Goal: Task Accomplishment & Management: Complete application form

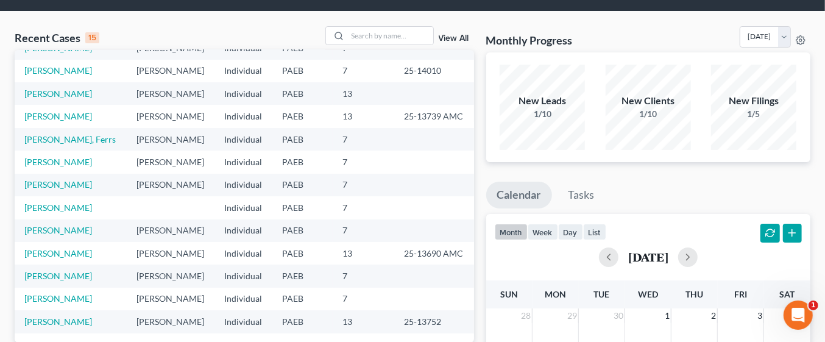
scroll to position [41, 0]
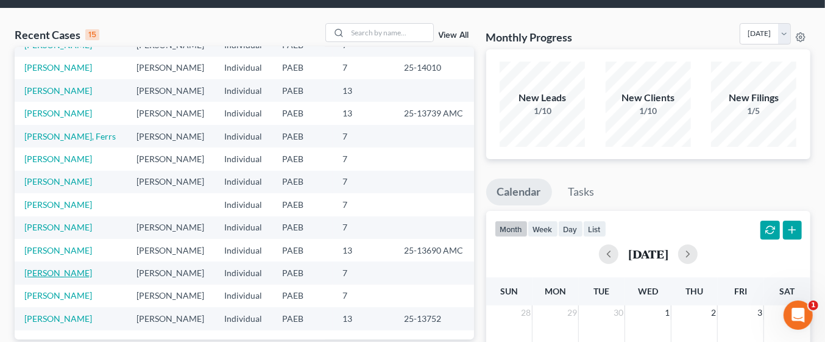
click at [63, 274] on link "[PERSON_NAME]" at bounding box center [58, 273] width 68 height 10
click at [61, 271] on link "[PERSON_NAME]" at bounding box center [58, 273] width 68 height 10
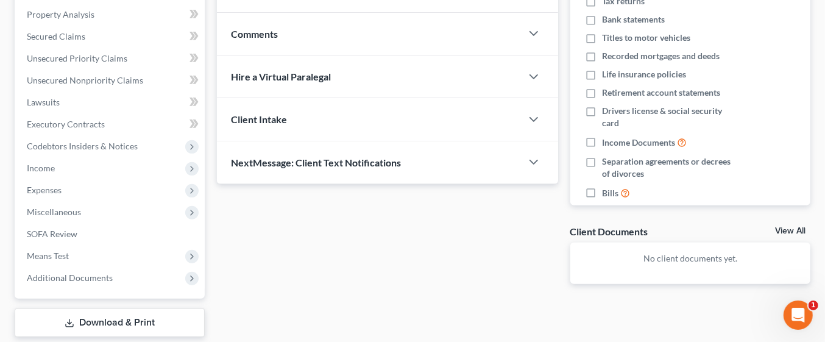
scroll to position [235, 0]
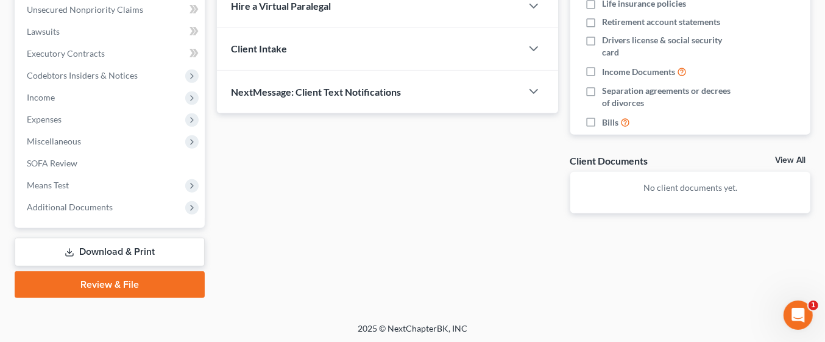
click at [131, 255] on link "Download & Print" at bounding box center [110, 252] width 190 height 29
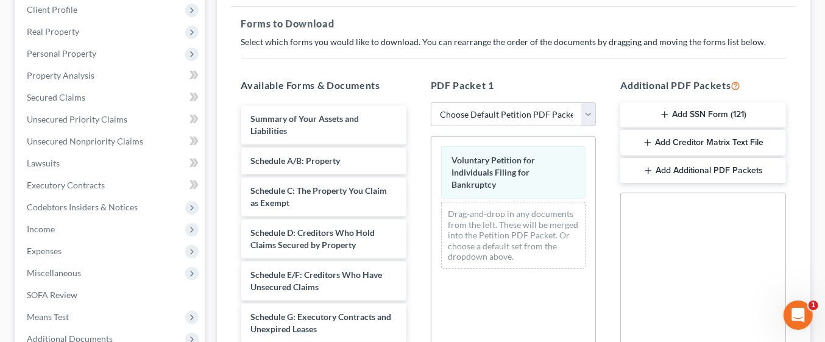
scroll to position [174, 0]
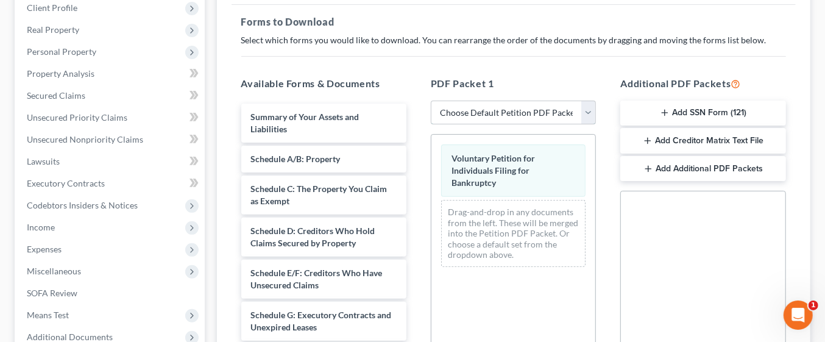
click at [587, 115] on select "Choose Default Petition PDF Packet Complete Bankruptcy Petition (all forms and …" at bounding box center [513, 113] width 165 height 24
select select "0"
click at [431, 101] on select "Choose Default Petition PDF Packet Complete Bankruptcy Petition (all forms and …" at bounding box center [513, 113] width 165 height 24
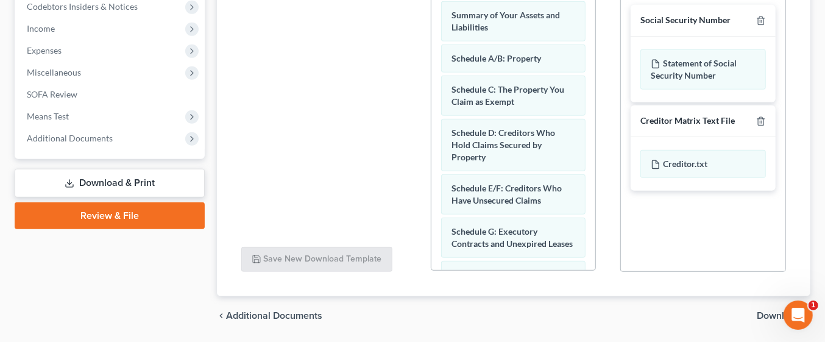
scroll to position [410, 0]
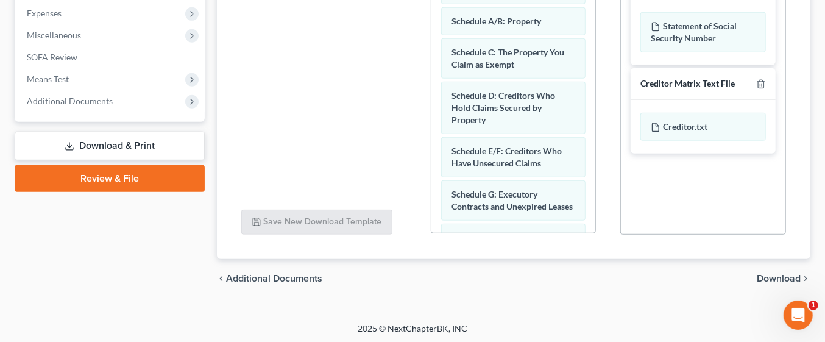
click at [149, 146] on link "Download & Print" at bounding box center [110, 146] width 190 height 29
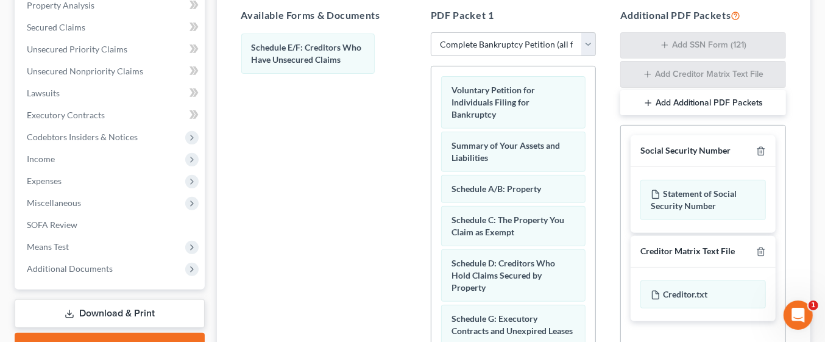
scroll to position [242, 0]
click at [573, 43] on select "Choose Default Petition PDF Packet Complete Bankruptcy Petition (all forms and …" at bounding box center [513, 44] width 165 height 24
click at [431, 32] on select "Choose Default Petition PDF Packet Complete Bankruptcy Petition (all forms and …" at bounding box center [513, 44] width 165 height 24
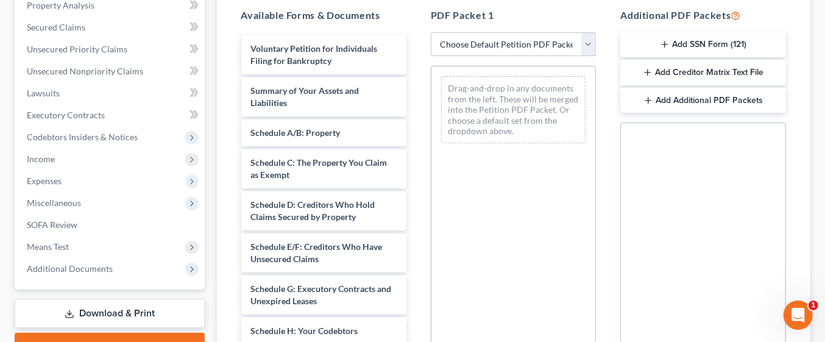
click at [553, 39] on select "Choose Default Petition PDF Packet Complete Bankruptcy Petition (all forms and …" at bounding box center [513, 44] width 165 height 24
select select "0"
click at [431, 32] on select "Choose Default Petition PDF Packet Complete Bankruptcy Petition (all forms and …" at bounding box center [513, 44] width 165 height 24
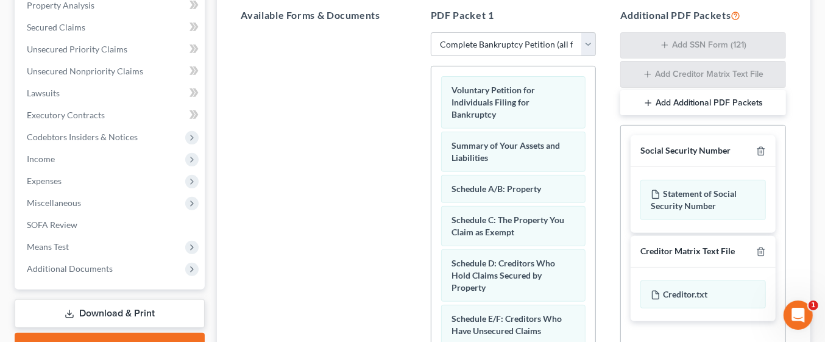
click at [410, 289] on div at bounding box center [324, 199] width 185 height 335
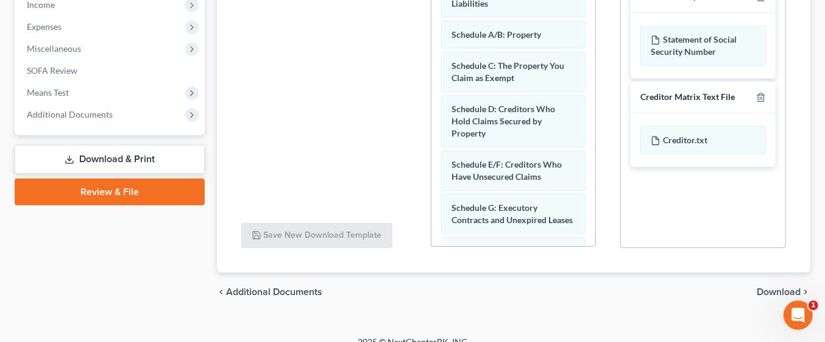
scroll to position [410, 0]
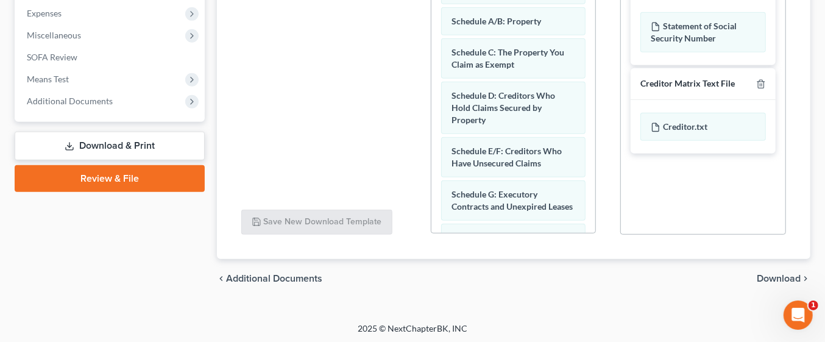
click at [781, 274] on span "Download" at bounding box center [779, 279] width 44 height 10
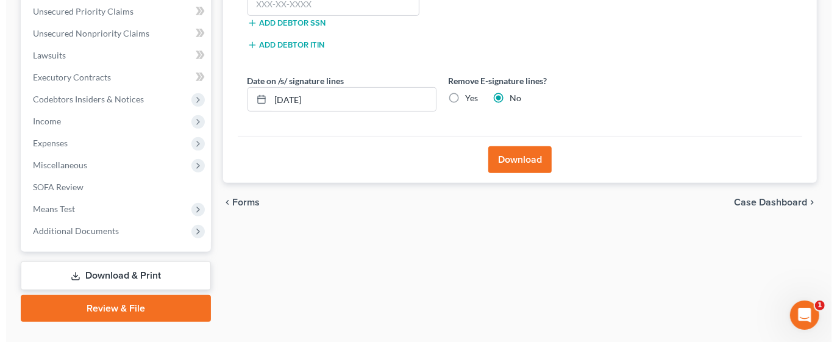
scroll to position [213, 0]
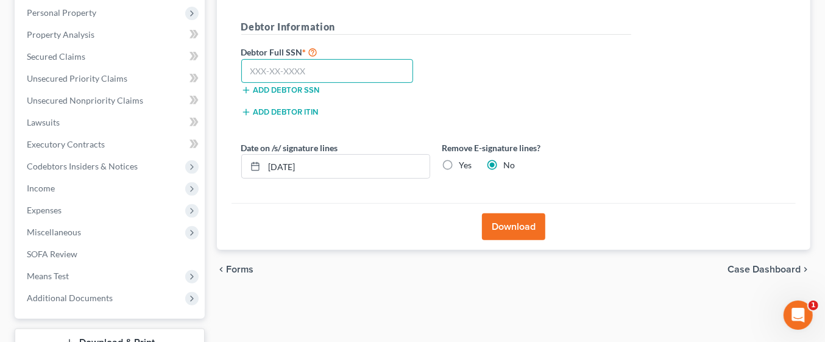
paste input "211-54-5378"
type input "211-54-5378"
click at [525, 222] on button "Download" at bounding box center [513, 226] width 63 height 27
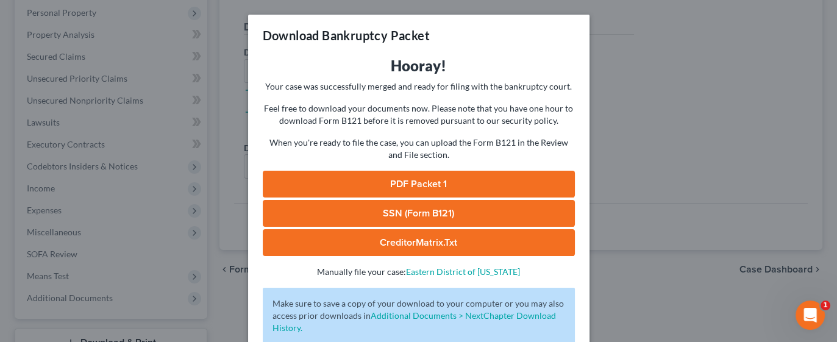
click at [495, 179] on link "PDF Packet 1" at bounding box center [419, 184] width 312 height 27
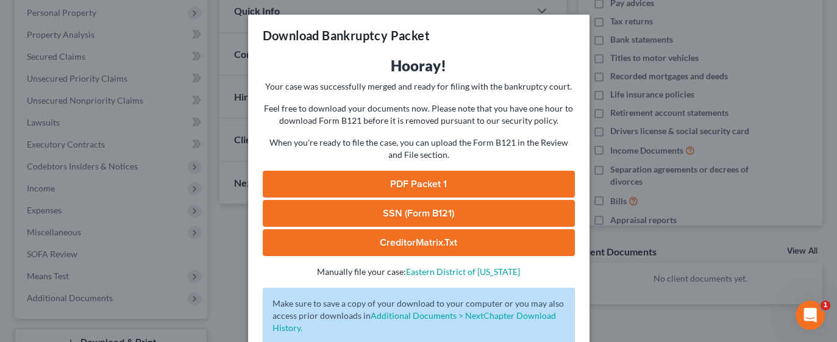
scroll to position [303, 0]
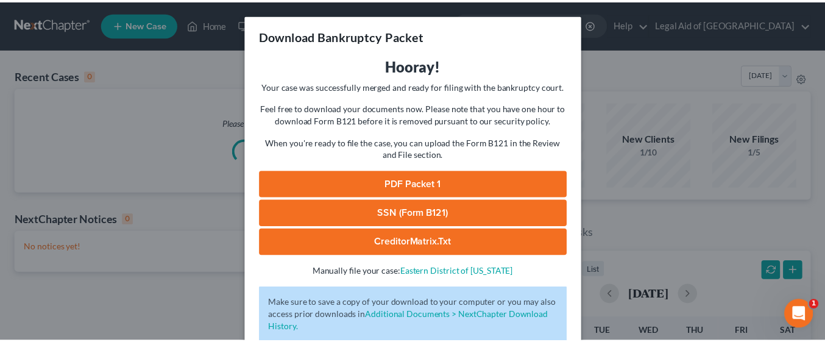
scroll to position [76, 0]
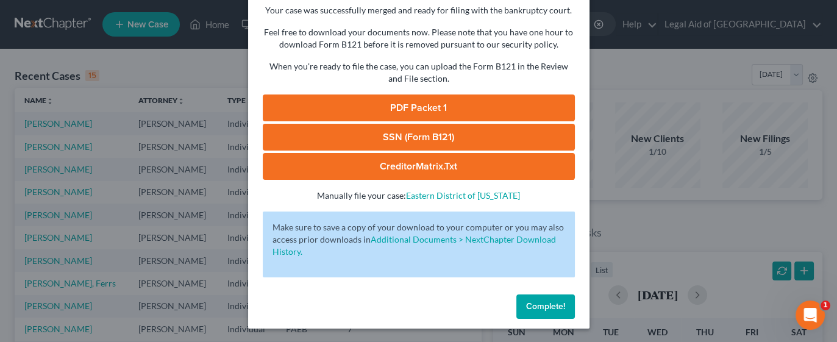
click at [557, 309] on span "Complete!" at bounding box center [545, 306] width 39 height 10
click at [548, 304] on span "Complete!" at bounding box center [545, 306] width 39 height 10
click at [645, 235] on div "Download Bankruptcy Packet Hooray! Your case was successfully merged and ready …" at bounding box center [418, 171] width 837 height 342
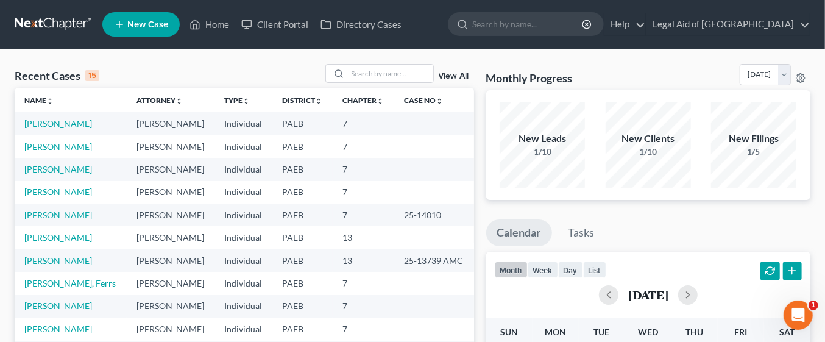
click at [550, 306] on div "[DATE]" at bounding box center [649, 294] width 308 height 29
click at [53, 143] on link "[PERSON_NAME]" at bounding box center [58, 146] width 68 height 10
click at [61, 146] on link "[PERSON_NAME]" at bounding box center [58, 146] width 68 height 10
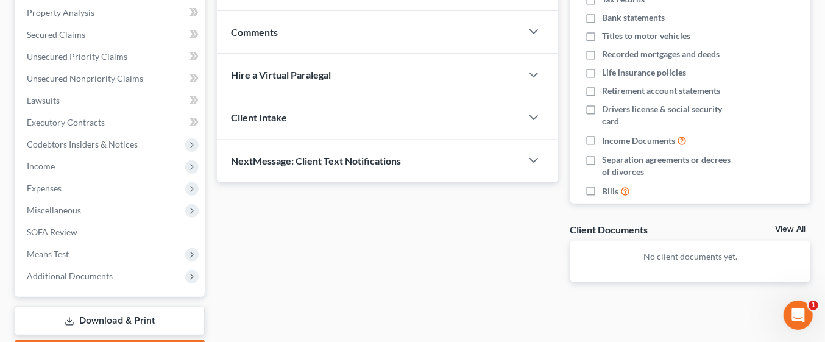
scroll to position [303, 0]
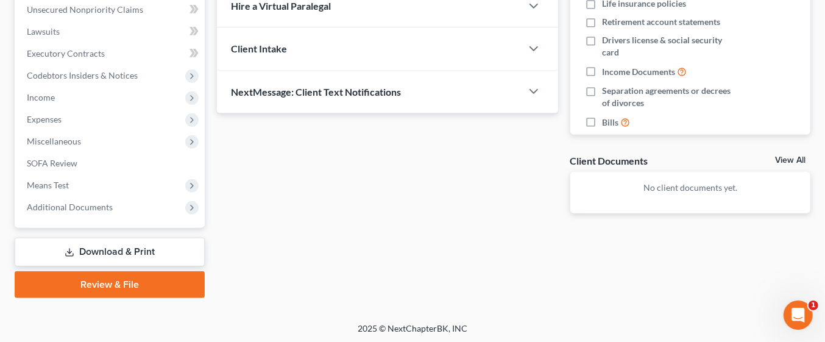
click at [157, 250] on link "Download & Print" at bounding box center [110, 252] width 190 height 29
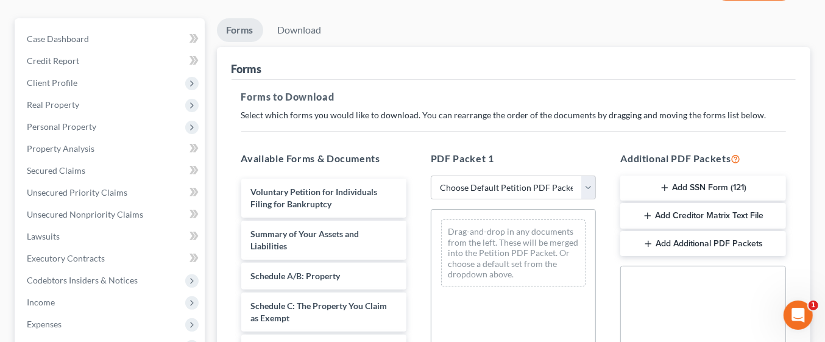
scroll to position [105, 0]
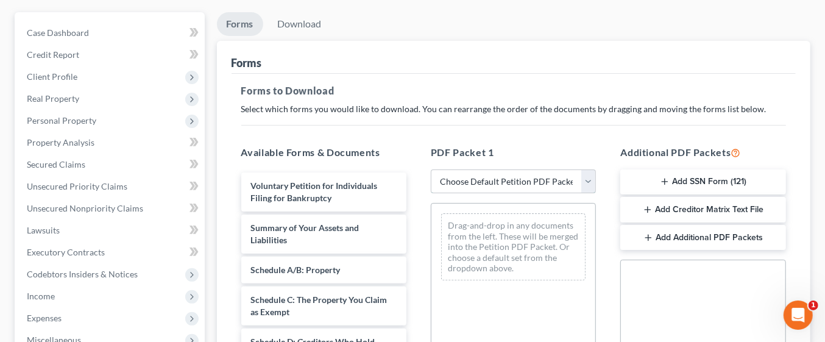
click at [592, 180] on select "Choose Default Petition PDF Packet Complete Bankruptcy Petition (all forms and …" at bounding box center [513, 181] width 165 height 24
select select "0"
click at [431, 169] on select "Choose Default Petition PDF Packet Complete Bankruptcy Petition (all forms and …" at bounding box center [513, 181] width 165 height 24
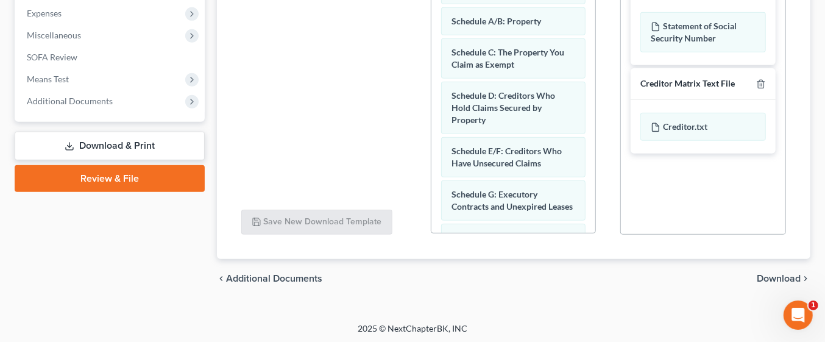
click at [787, 279] on span "Download" at bounding box center [779, 279] width 44 height 10
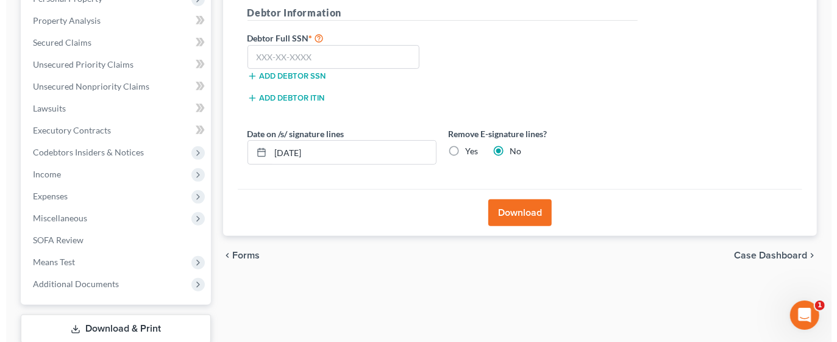
scroll to position [222, 0]
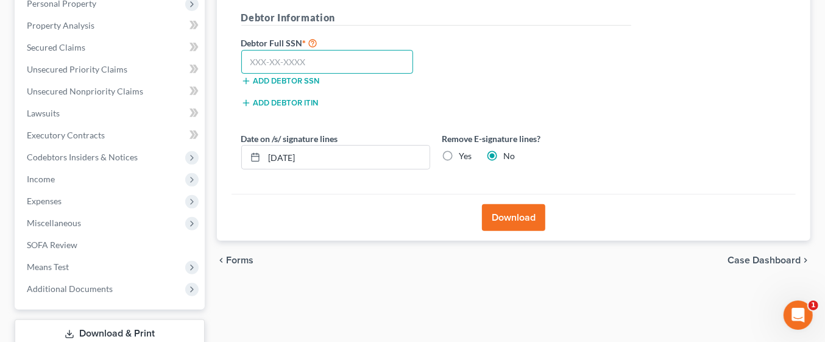
paste input "211-54-5378"
type input "211-54-5378"
click at [530, 219] on button "Download" at bounding box center [513, 217] width 63 height 27
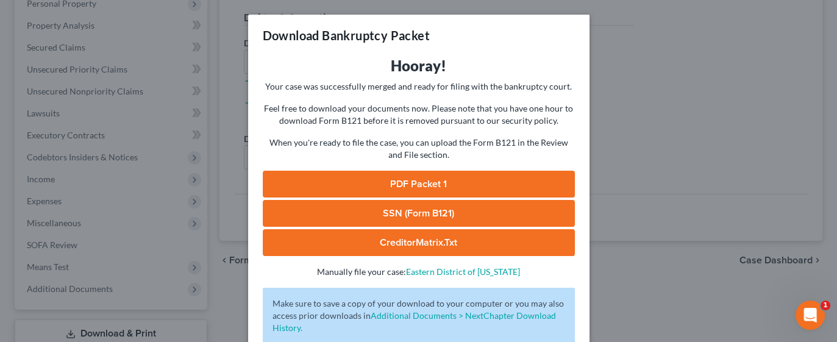
click at [486, 176] on link "PDF Packet 1" at bounding box center [419, 184] width 312 height 27
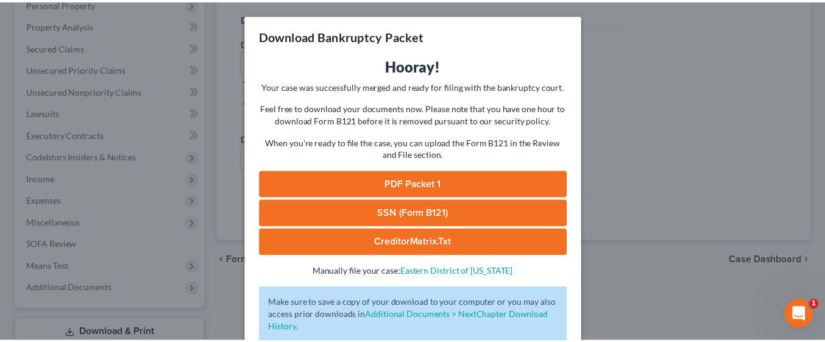
scroll to position [76, 0]
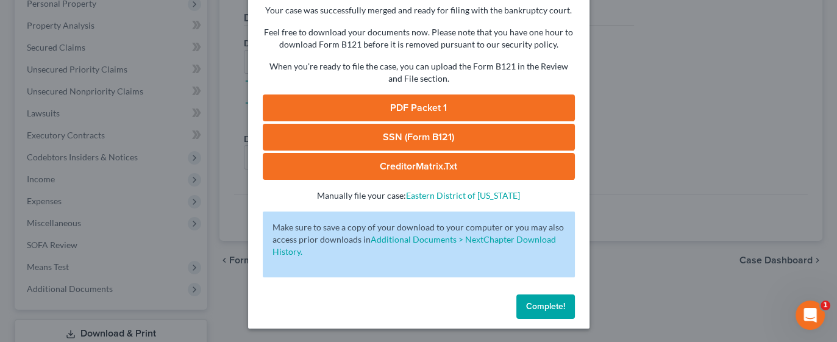
click at [548, 303] on span "Complete!" at bounding box center [545, 306] width 39 height 10
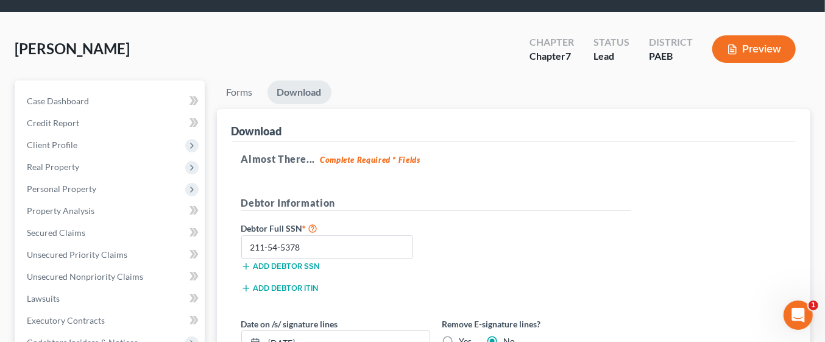
scroll to position [36, 0]
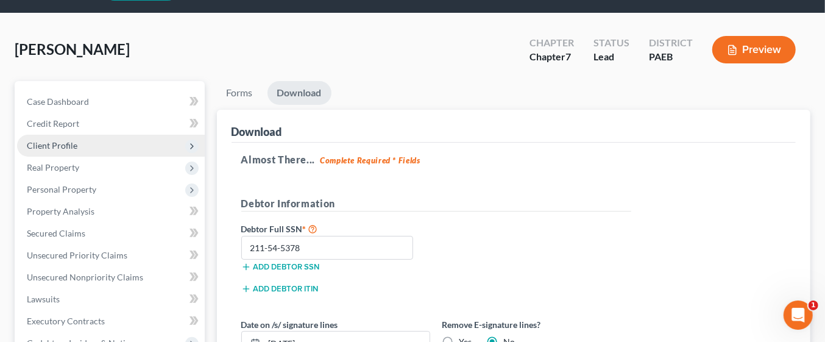
click at [85, 144] on span "Client Profile" at bounding box center [111, 146] width 188 height 22
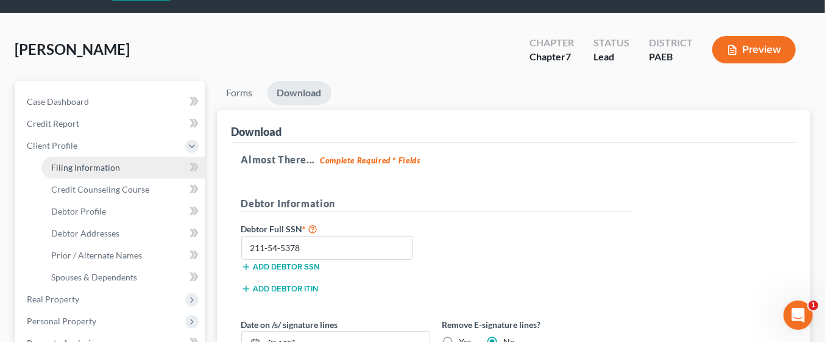
click at [119, 166] on link "Filing Information" at bounding box center [122, 168] width 163 height 22
select select "1"
select select "0"
select select "2"
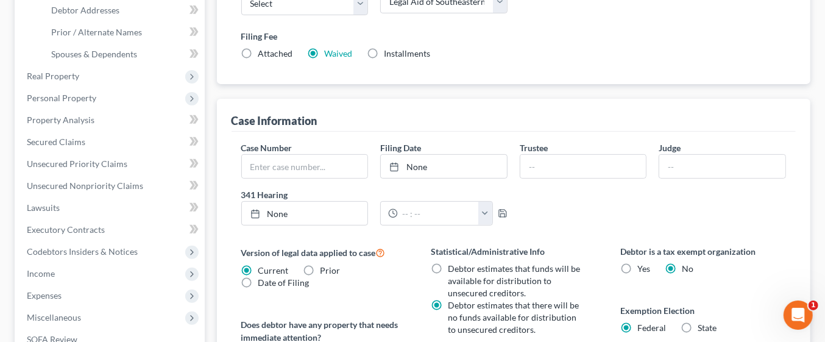
scroll to position [262, 0]
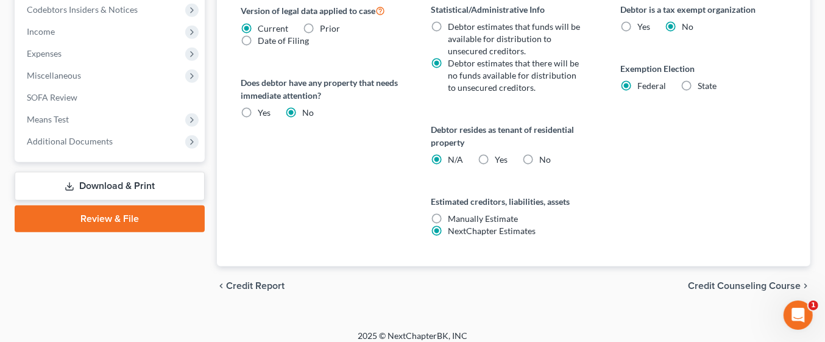
click at [757, 286] on span "Credit Counseling Course" at bounding box center [744, 286] width 113 height 10
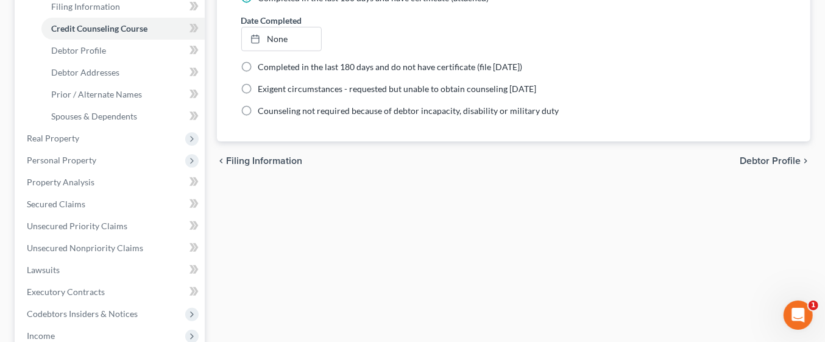
scroll to position [208, 0]
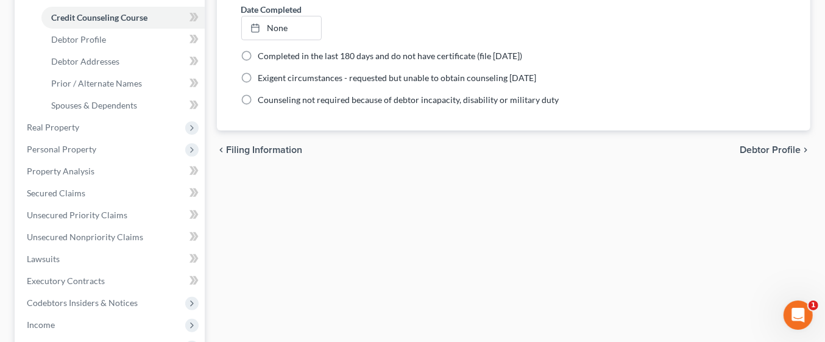
click at [772, 151] on span "Debtor Profile" at bounding box center [770, 150] width 61 height 10
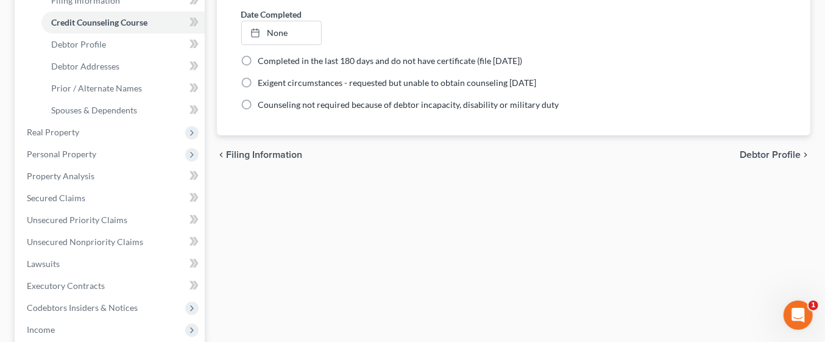
select select "0"
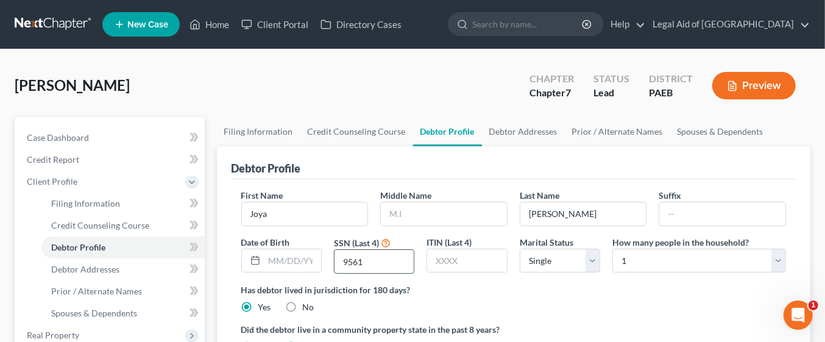
click at [385, 260] on input "9561" at bounding box center [374, 261] width 79 height 23
type input "9"
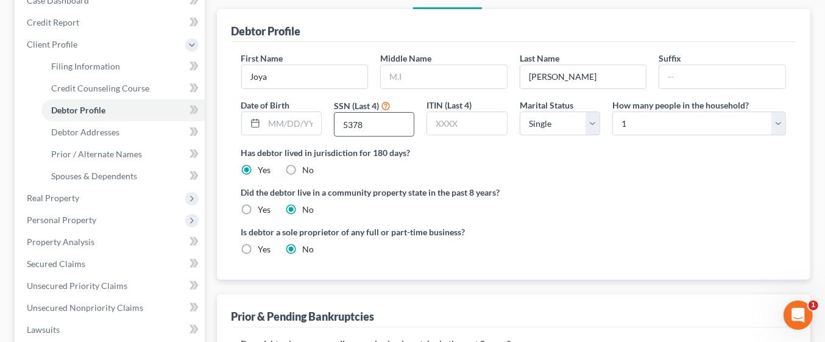
scroll to position [149, 0]
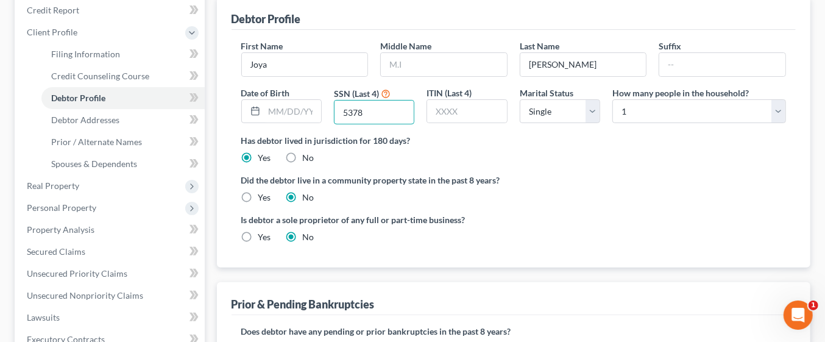
type input "5378"
click at [672, 227] on div "Is debtor a sole proprietor of any full or part-time business? Yes No" at bounding box center [514, 233] width 558 height 40
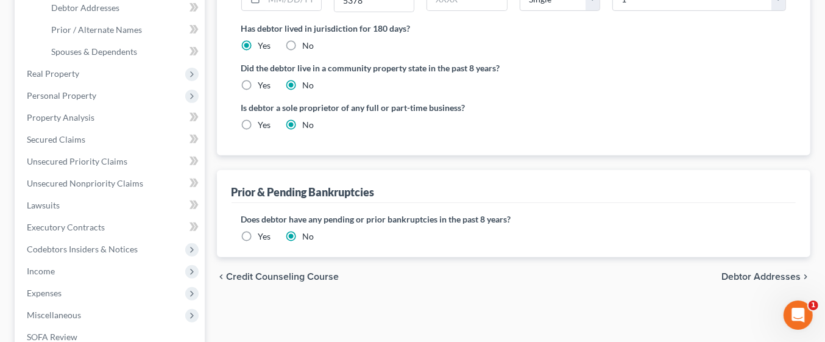
click at [769, 277] on span "Debtor Addresses" at bounding box center [761, 277] width 79 height 10
select select "0"
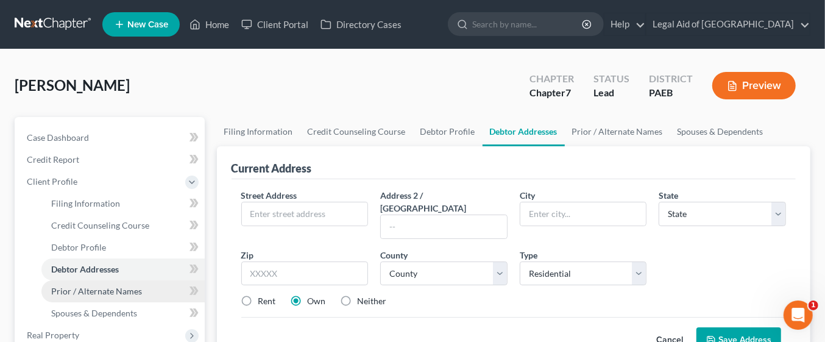
click at [126, 293] on span "Prior / Alternate Names" at bounding box center [96, 291] width 91 height 10
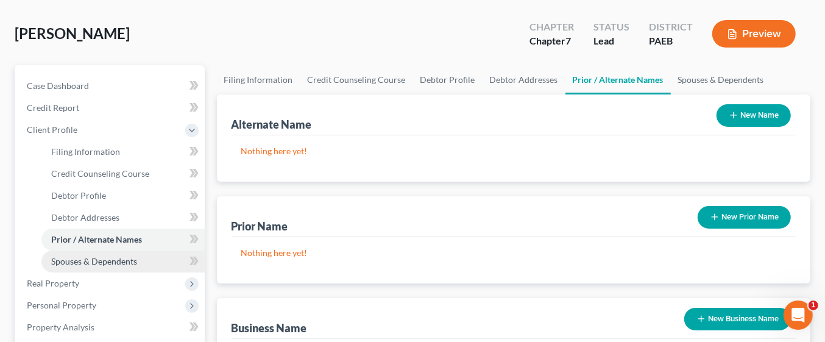
click at [141, 261] on link "Spouses & Dependents" at bounding box center [122, 261] width 163 height 22
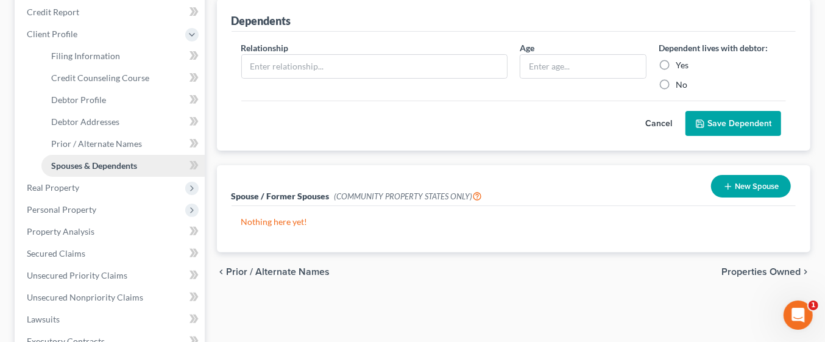
scroll to position [161, 0]
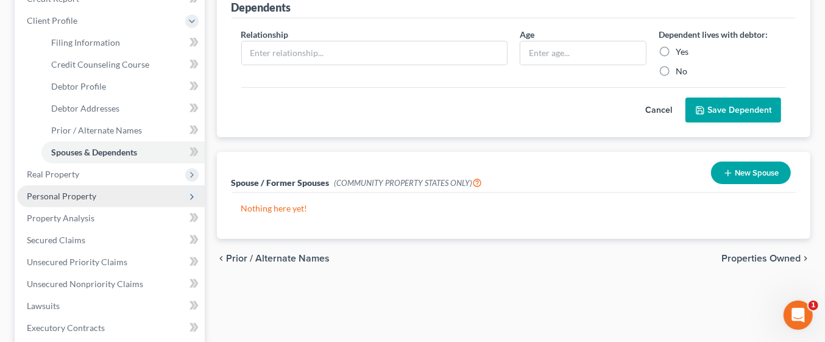
click at [125, 193] on span "Personal Property" at bounding box center [111, 196] width 188 height 22
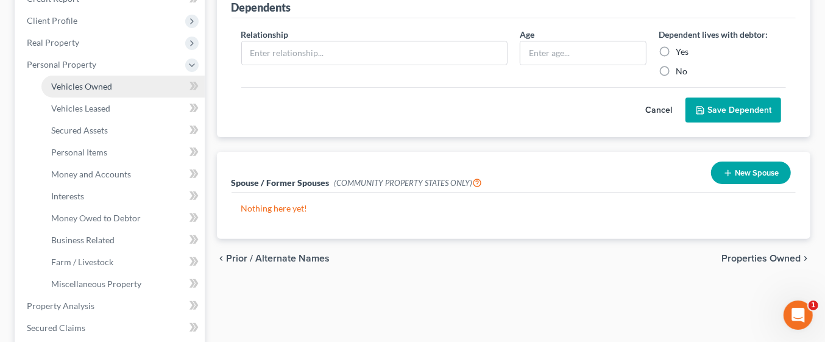
click at [132, 81] on link "Vehicles Owned" at bounding box center [122, 87] width 163 height 22
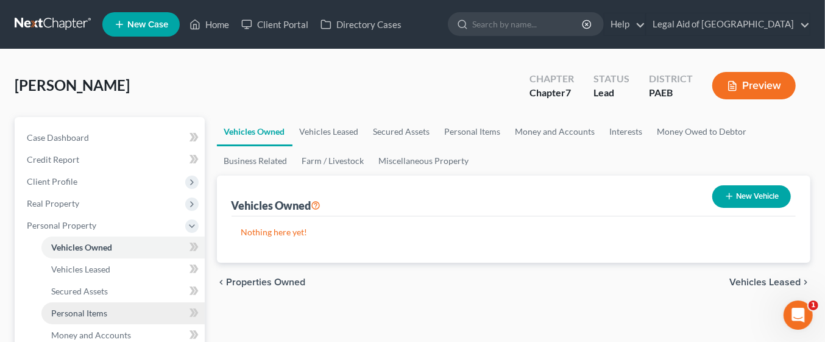
click at [100, 320] on link "Personal Items" at bounding box center [122, 313] width 163 height 22
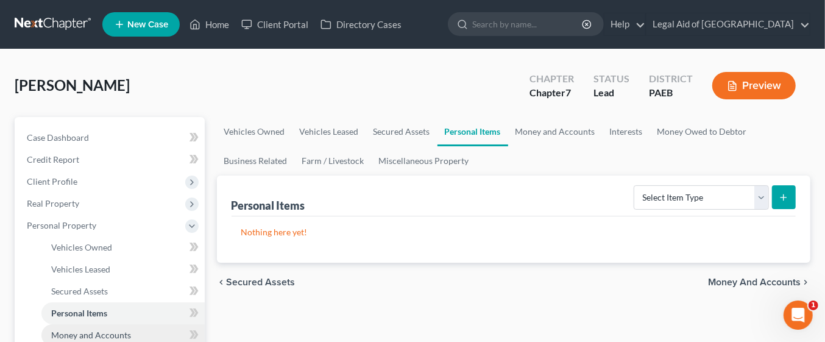
click at [110, 332] on span "Money and Accounts" at bounding box center [91, 335] width 80 height 10
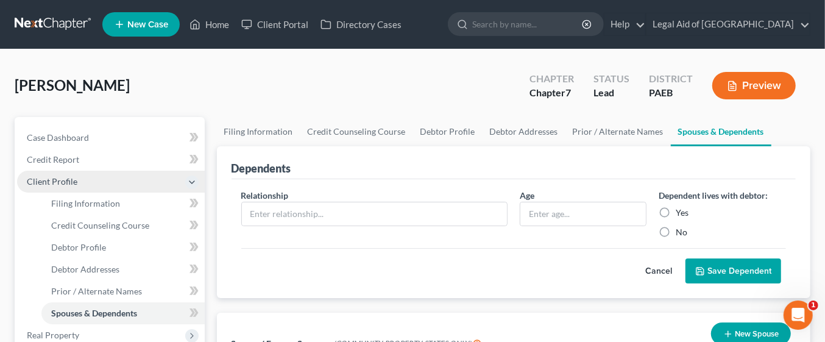
click at [90, 178] on span "Client Profile" at bounding box center [111, 182] width 188 height 22
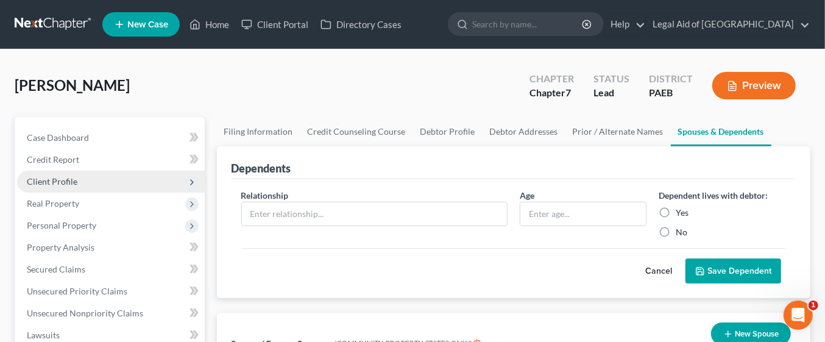
click at [114, 181] on span "Client Profile" at bounding box center [111, 182] width 188 height 22
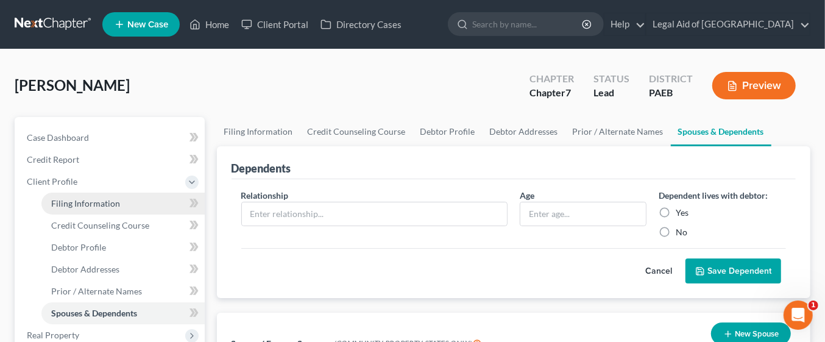
click at [123, 202] on link "Filing Information" at bounding box center [122, 204] width 163 height 22
select select "1"
select select "0"
select select "67"
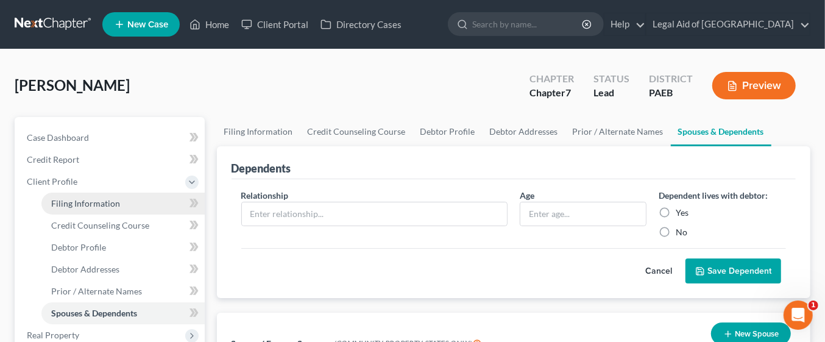
select select "5"
select select "2"
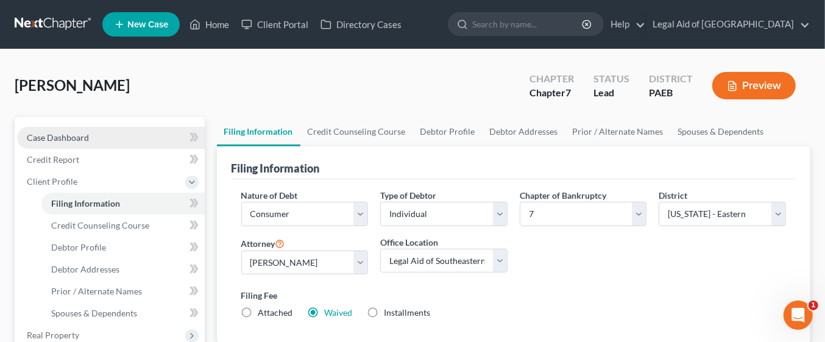
click at [91, 144] on link "Case Dashboard" at bounding box center [111, 138] width 188 height 22
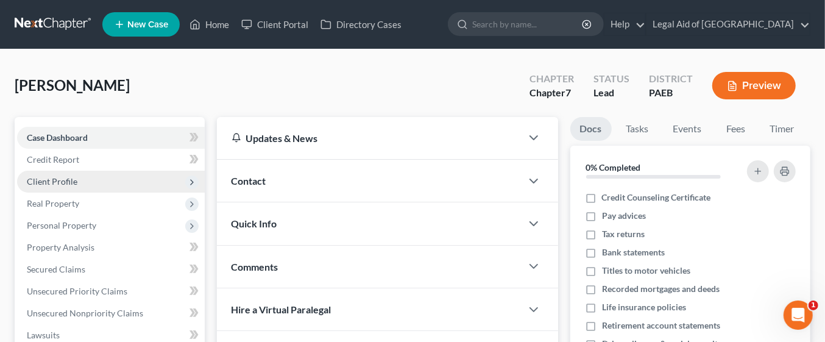
click at [83, 181] on span "Client Profile" at bounding box center [111, 182] width 188 height 22
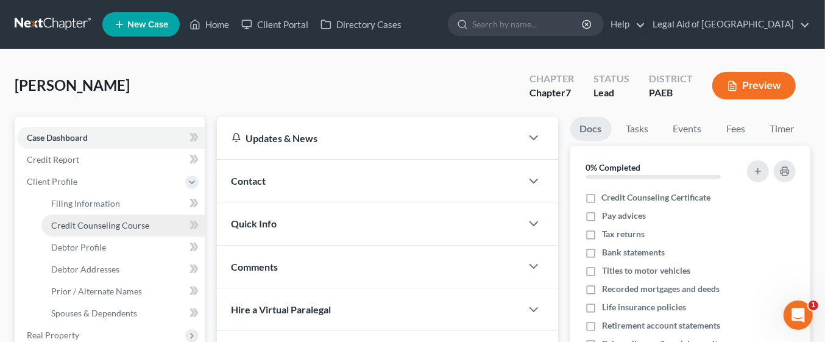
click at [137, 224] on span "Credit Counseling Course" at bounding box center [100, 225] width 98 height 10
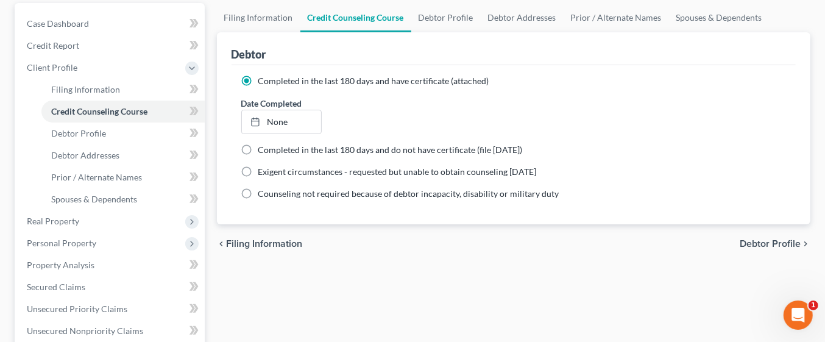
click at [777, 245] on span "Debtor Profile" at bounding box center [770, 244] width 61 height 10
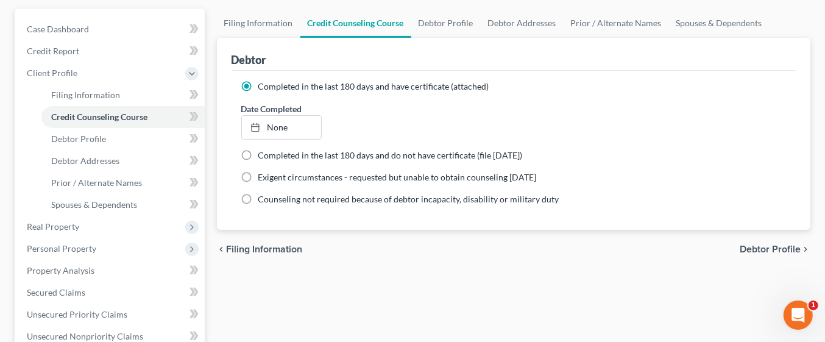
select select "0"
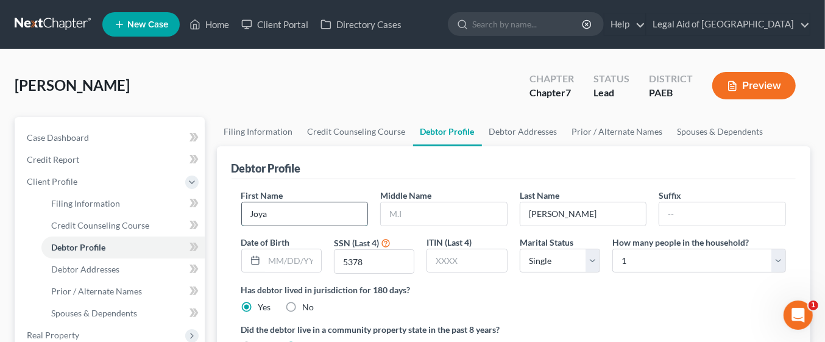
click at [332, 218] on input "Joya" at bounding box center [305, 213] width 126 height 23
type input "Joya wrong"
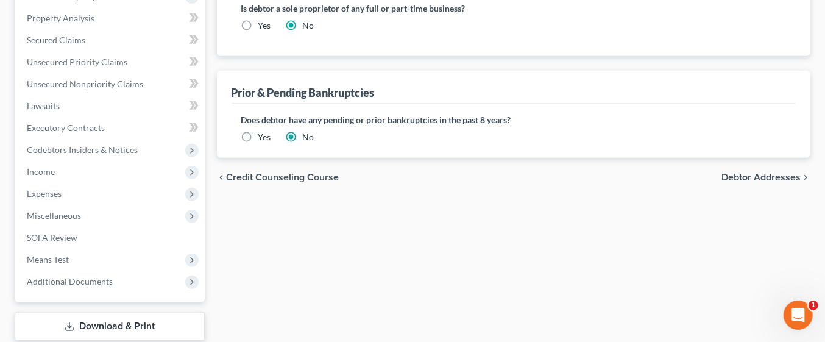
click at [769, 175] on span "Debtor Addresses" at bounding box center [761, 177] width 79 height 10
select select "0"
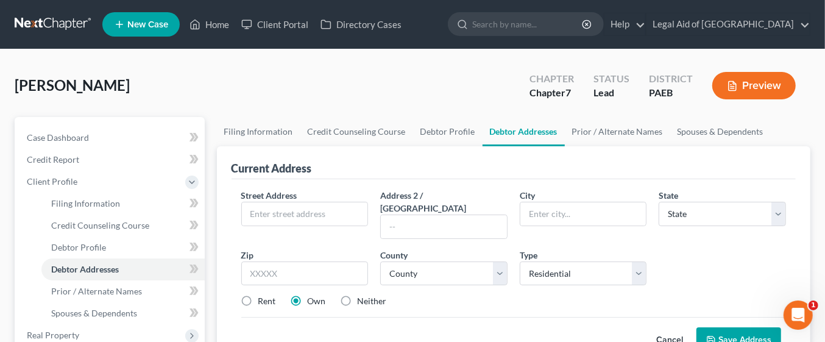
select select "0"
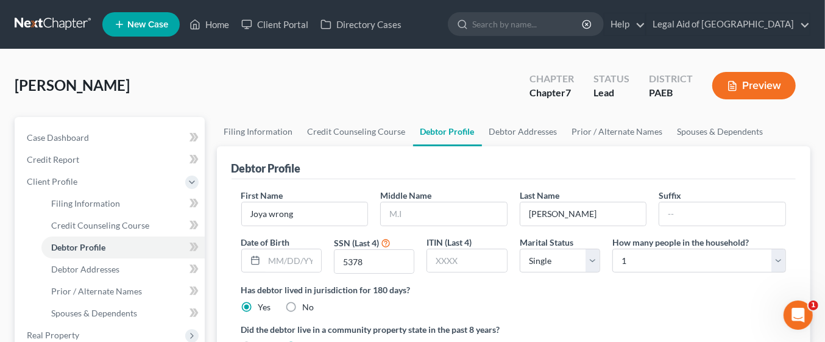
scroll to position [361, 0]
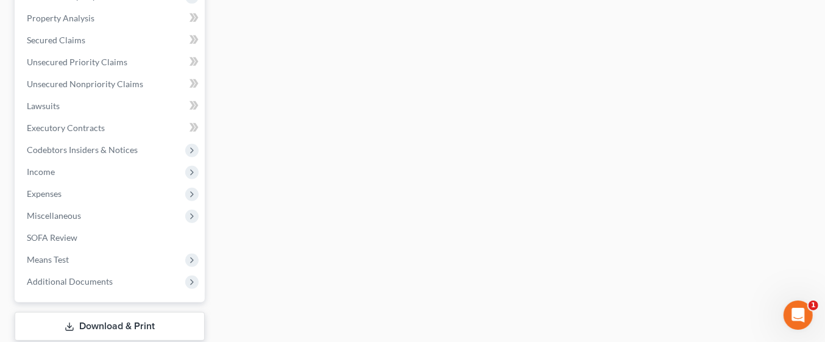
scroll to position [114, 0]
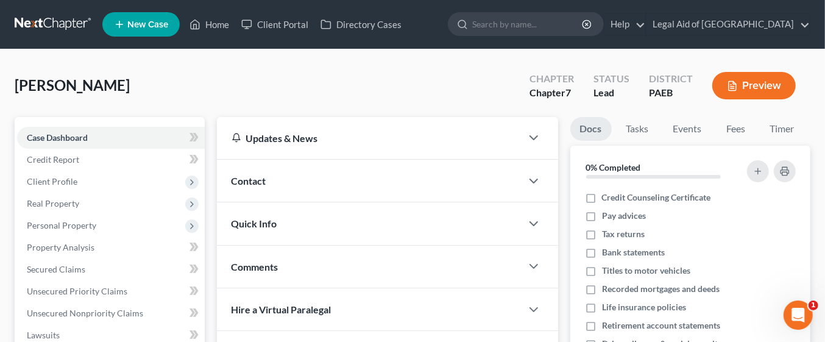
select select "1"
select select "0"
select select "67"
select select "5"
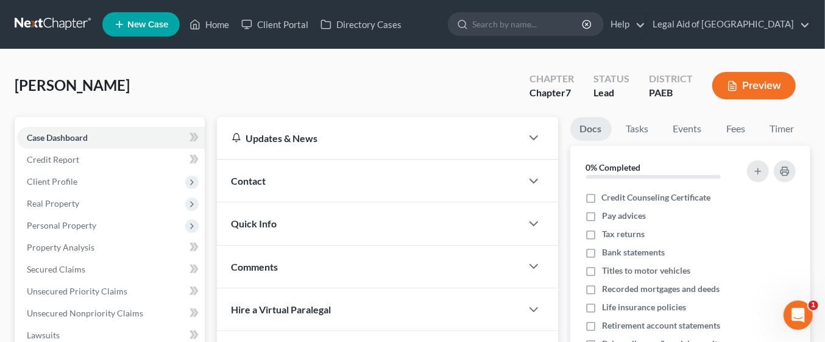
select select "2"
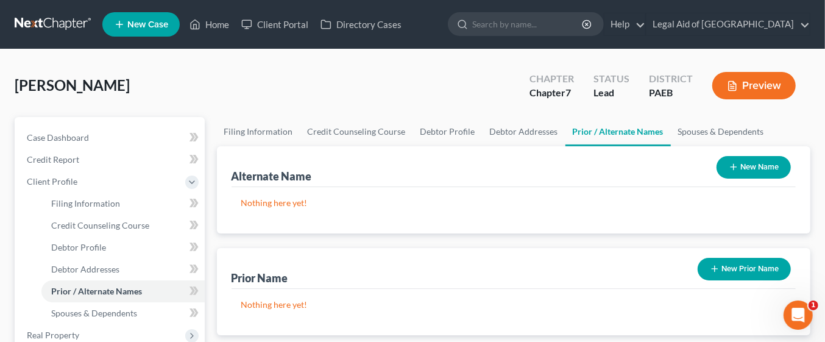
scroll to position [52, 0]
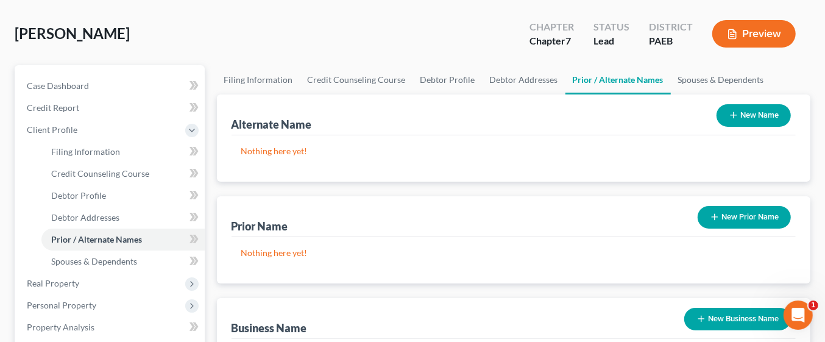
select select "0"
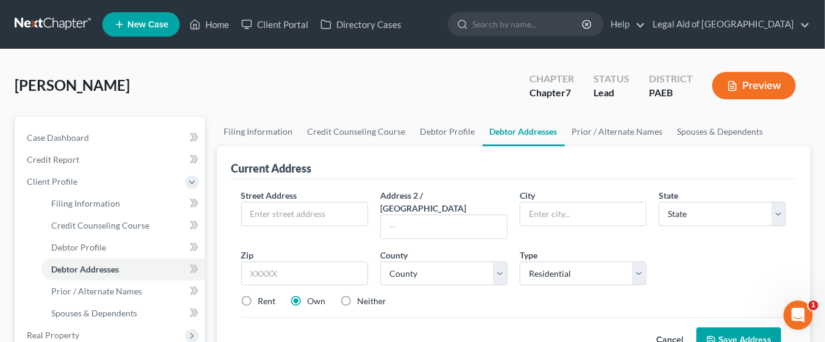
select select "0"
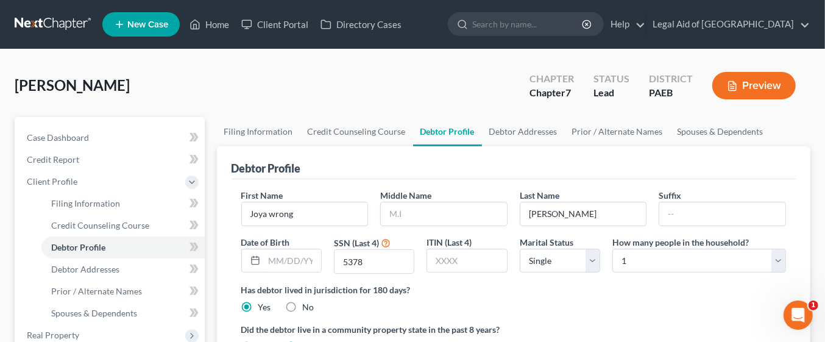
scroll to position [261, 0]
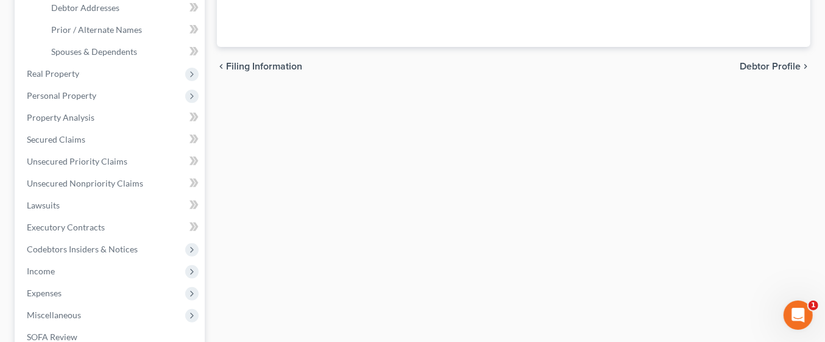
scroll to position [208, 0]
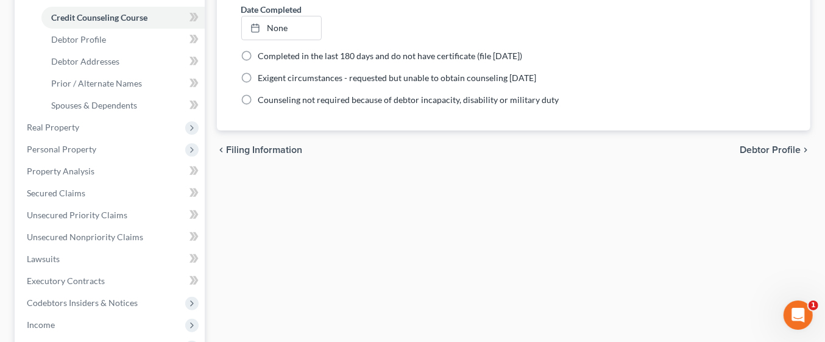
select select "1"
select select "0"
select select "67"
select select "5"
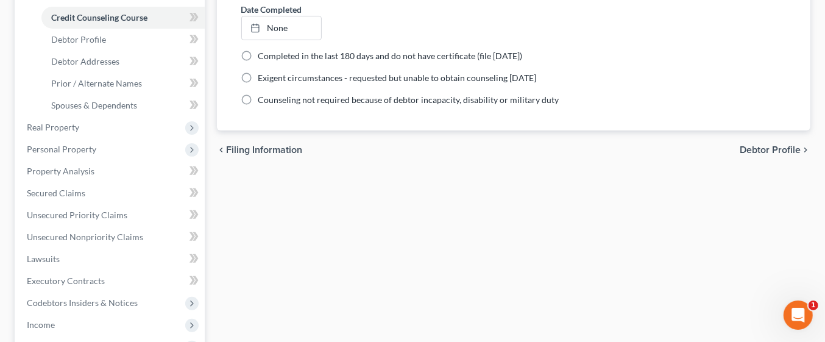
select select "2"
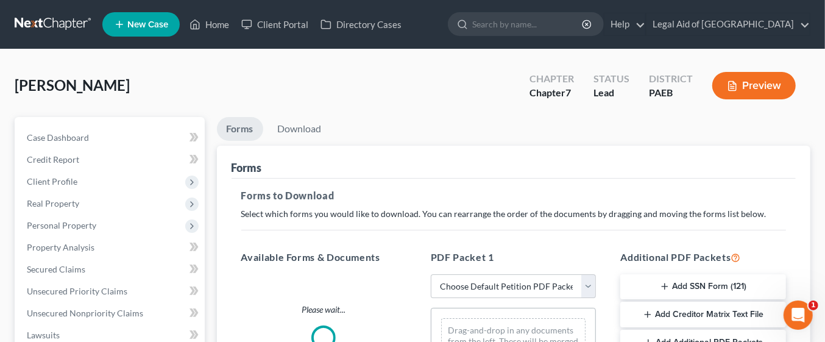
scroll to position [36, 0]
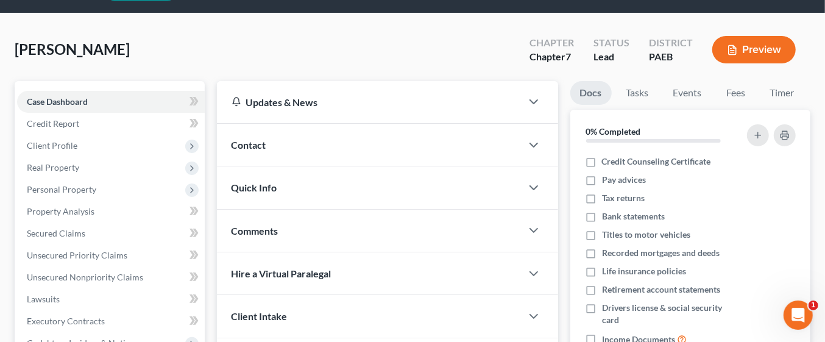
scroll to position [303, 0]
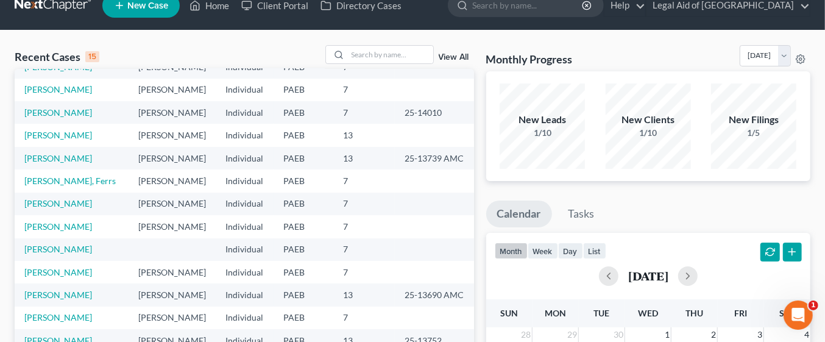
scroll to position [73, 0]
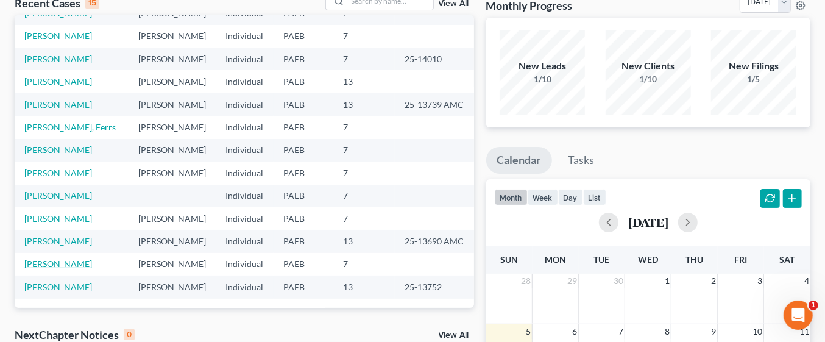
click at [67, 263] on link "[PERSON_NAME]" at bounding box center [58, 263] width 68 height 10
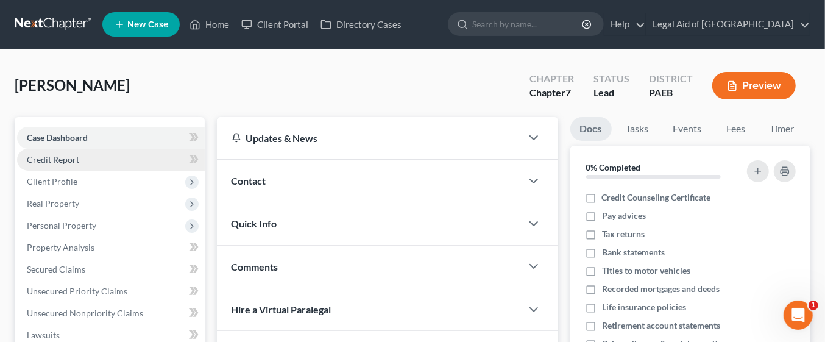
click at [105, 155] on link "Credit Report" at bounding box center [111, 160] width 188 height 22
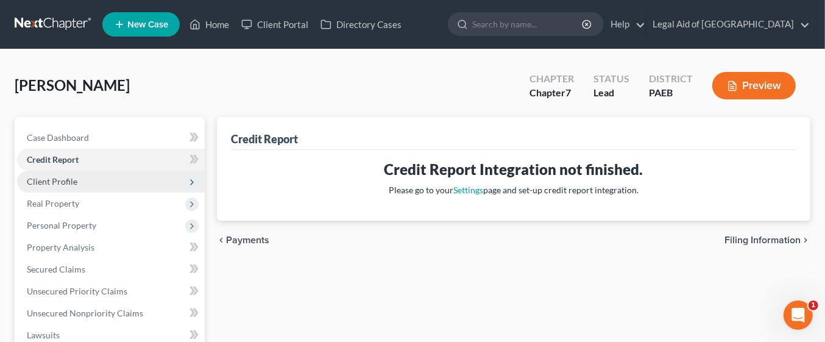
click at [132, 179] on span "Client Profile" at bounding box center [111, 182] width 188 height 22
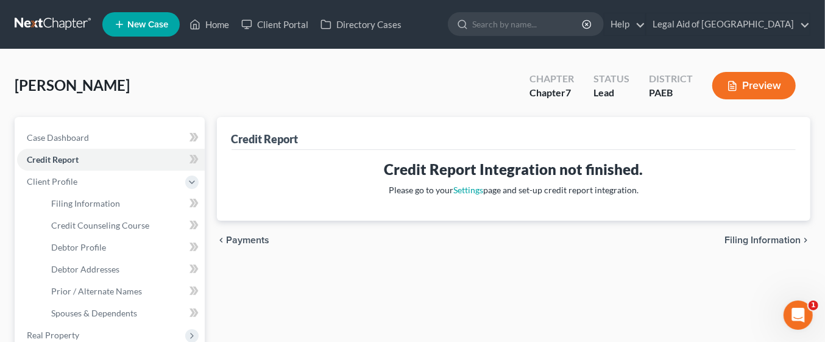
click at [783, 239] on span "Filing Information" at bounding box center [763, 240] width 76 height 10
select select "1"
select select "0"
select select "67"
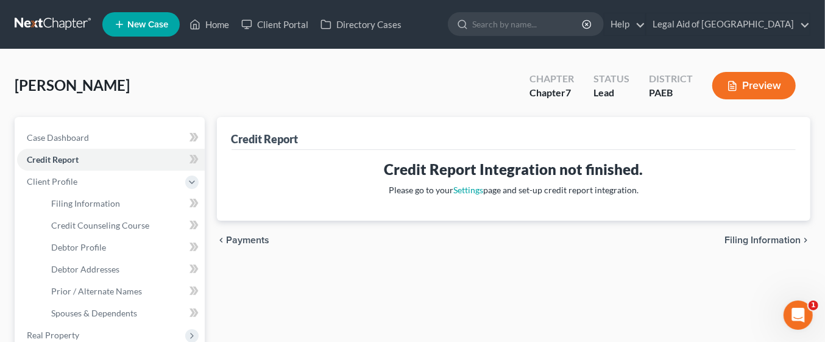
select select "5"
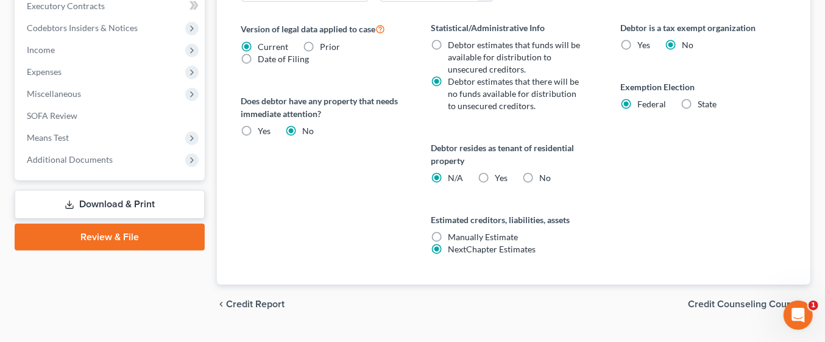
scroll to position [497, 0]
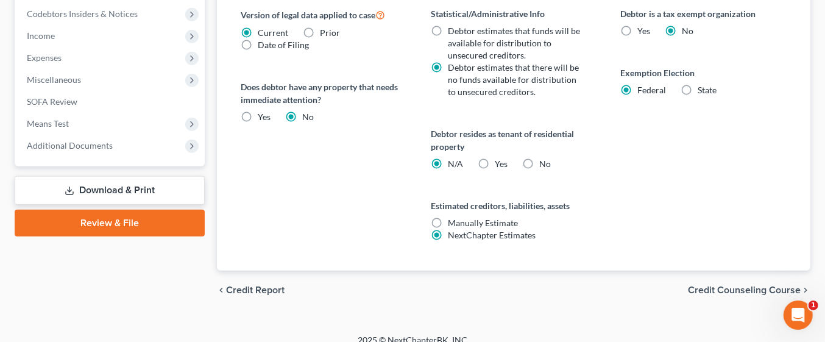
click at [769, 288] on span "Credit Counseling Course" at bounding box center [744, 290] width 113 height 10
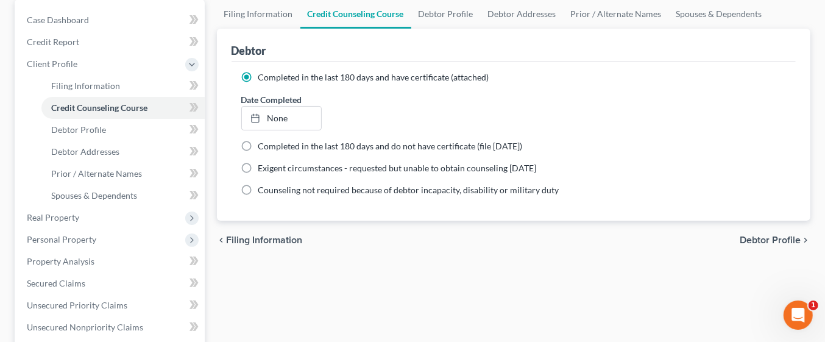
click at [772, 241] on span "Debtor Profile" at bounding box center [770, 240] width 61 height 10
select select "0"
select select "1"
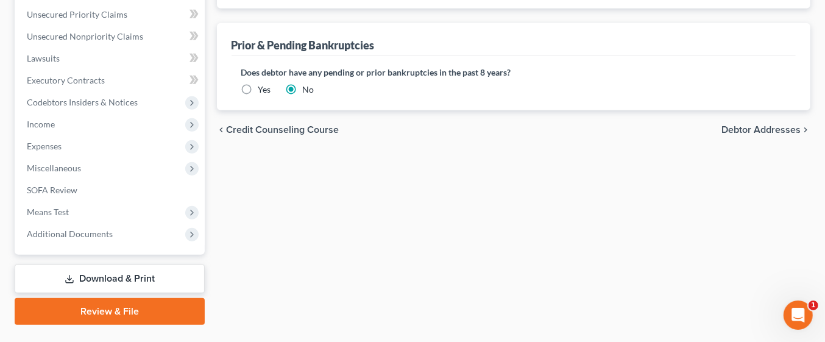
scroll to position [421, 0]
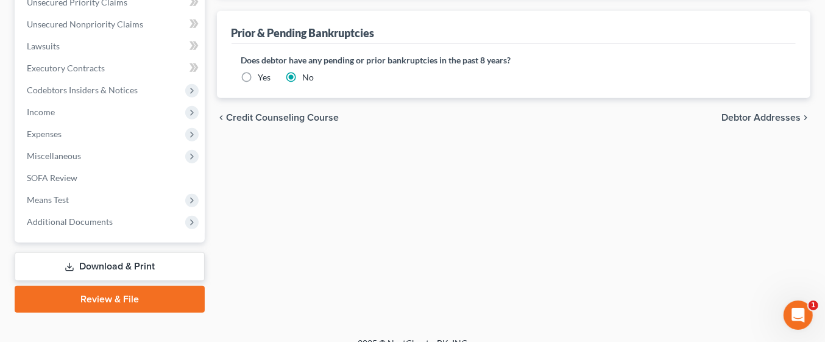
click at [140, 260] on link "Download & Print" at bounding box center [110, 266] width 190 height 29
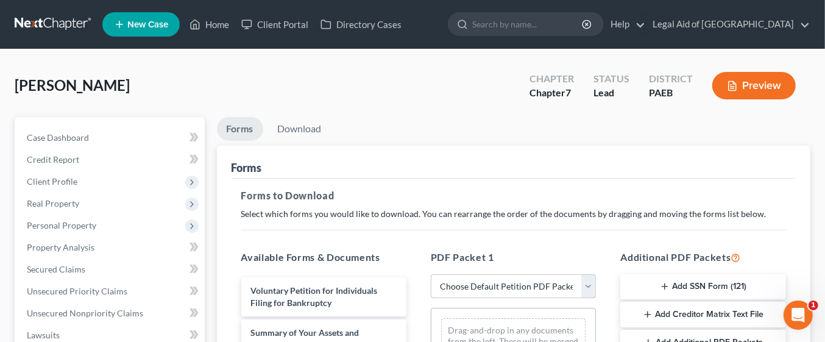
click at [587, 291] on select "Choose Default Petition PDF Packet Complete Bankruptcy Petition (all forms and …" at bounding box center [513, 286] width 165 height 24
select select "0"
click at [431, 274] on select "Choose Default Petition PDF Packet Complete Bankruptcy Petition (all forms and …" at bounding box center [513, 286] width 165 height 24
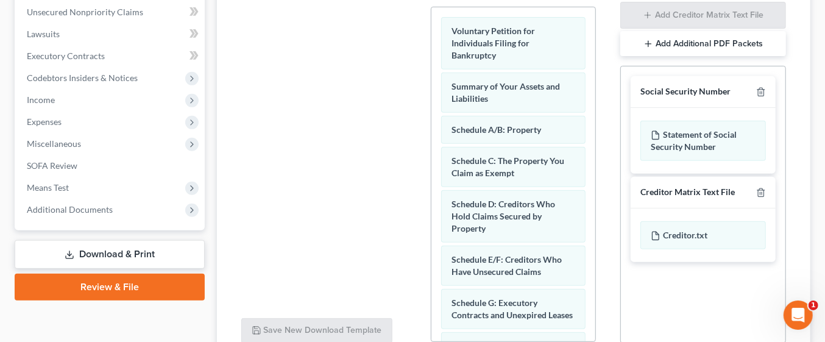
scroll to position [410, 0]
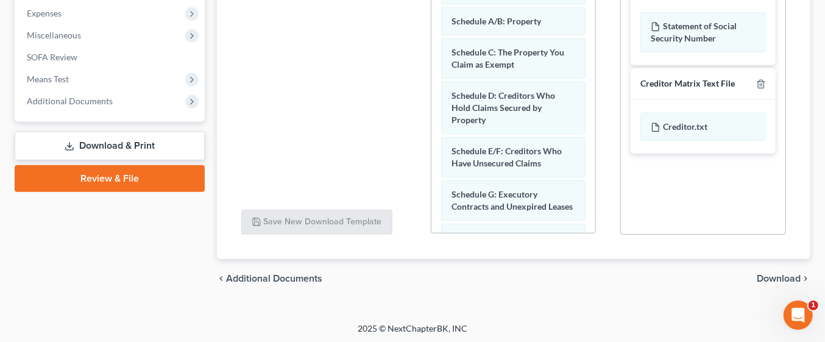
click at [778, 274] on span "Download" at bounding box center [779, 279] width 44 height 10
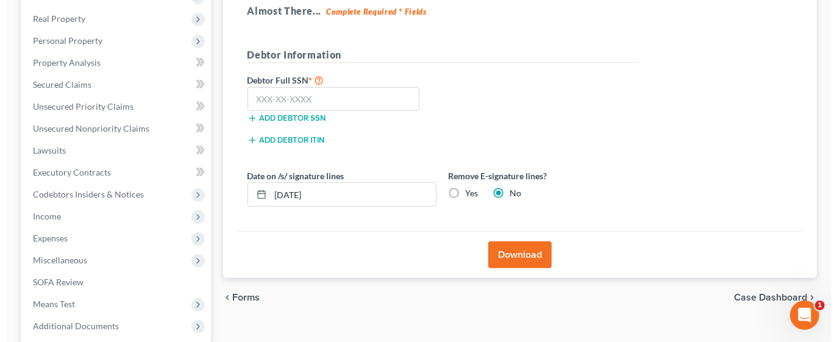
scroll to position [176, 0]
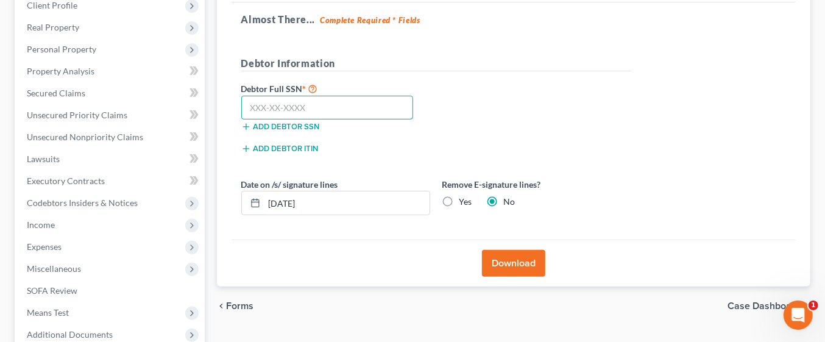
paste input "211-54-5378"
type input "211-54-5378"
click at [533, 258] on button "Download" at bounding box center [513, 263] width 63 height 27
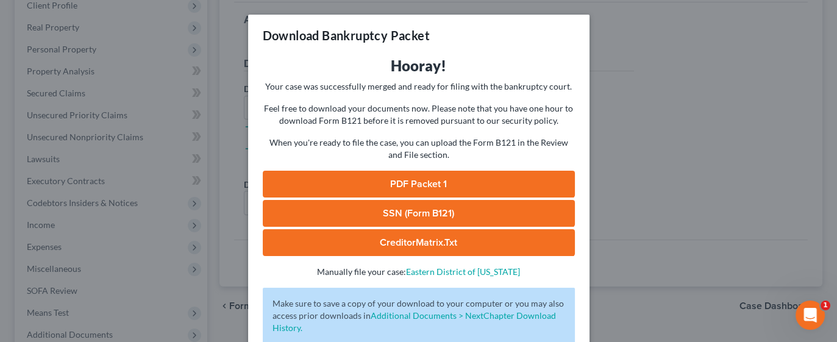
click at [470, 179] on link "PDF Packet 1" at bounding box center [419, 184] width 312 height 27
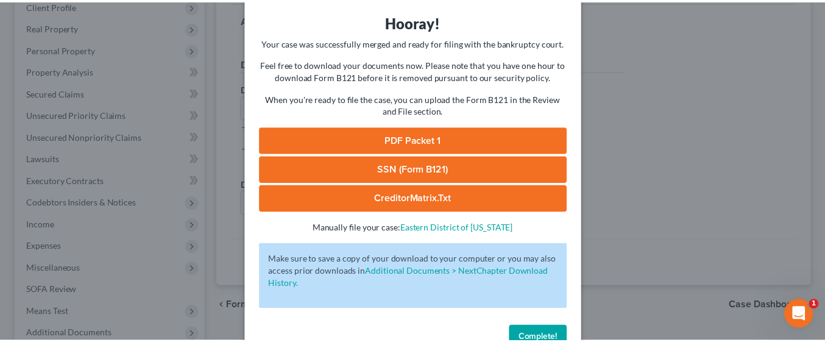
scroll to position [76, 0]
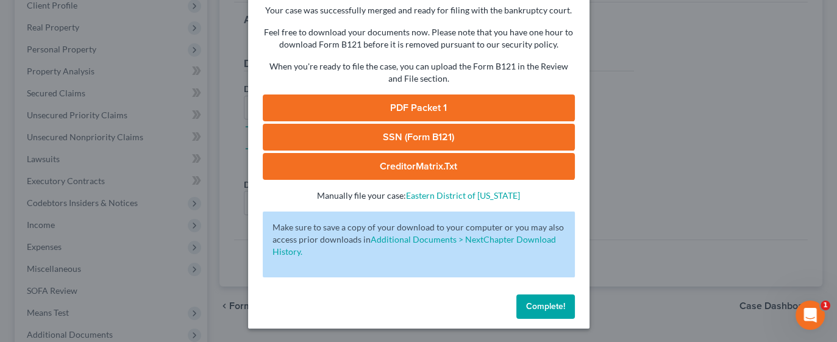
click at [563, 313] on button "Complete!" at bounding box center [545, 306] width 59 height 24
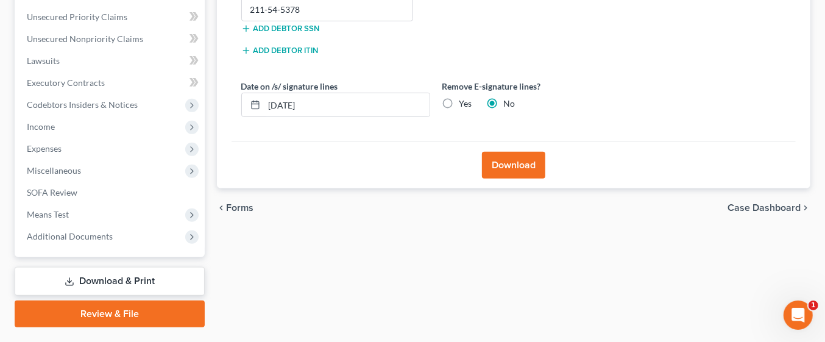
scroll to position [303, 0]
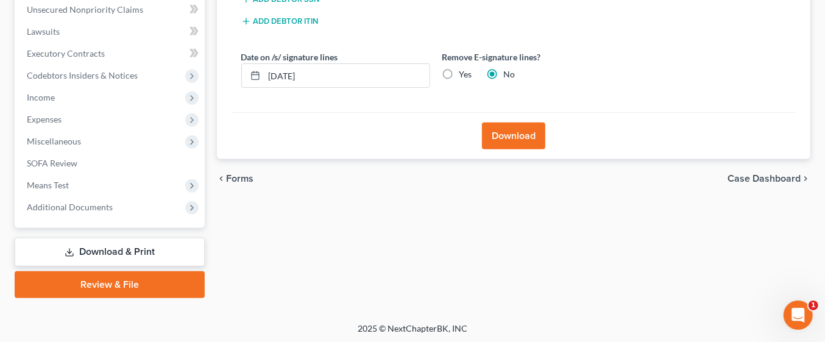
click at [169, 282] on link "Review & File" at bounding box center [110, 284] width 190 height 27
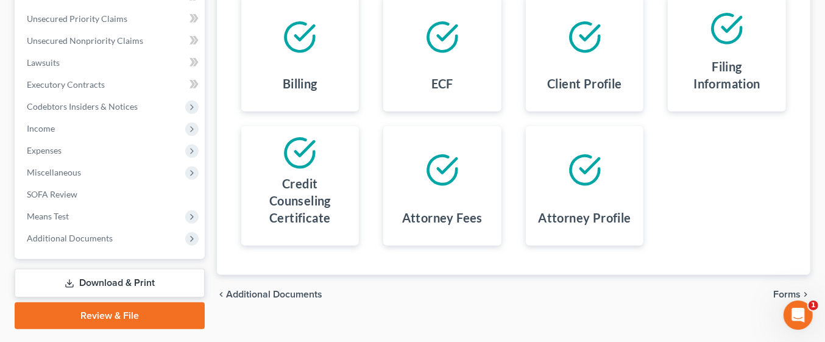
scroll to position [303, 0]
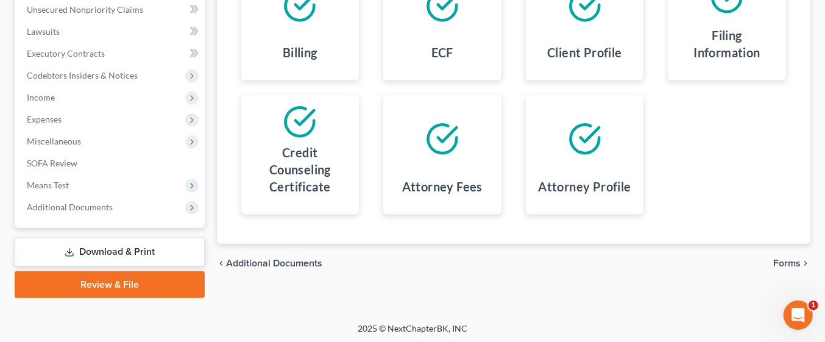
click at [795, 261] on span "Forms" at bounding box center [786, 263] width 27 height 10
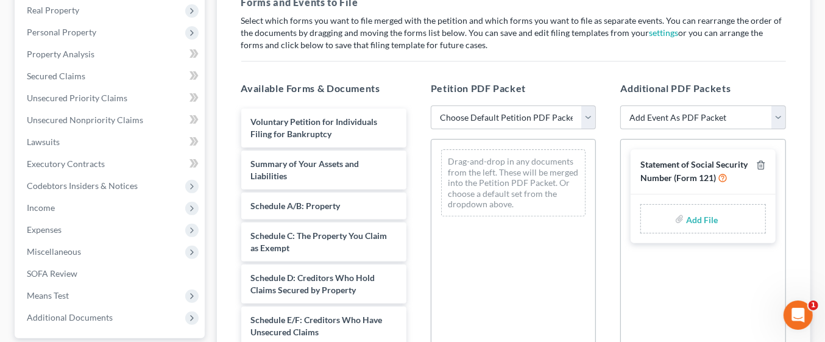
scroll to position [189, 0]
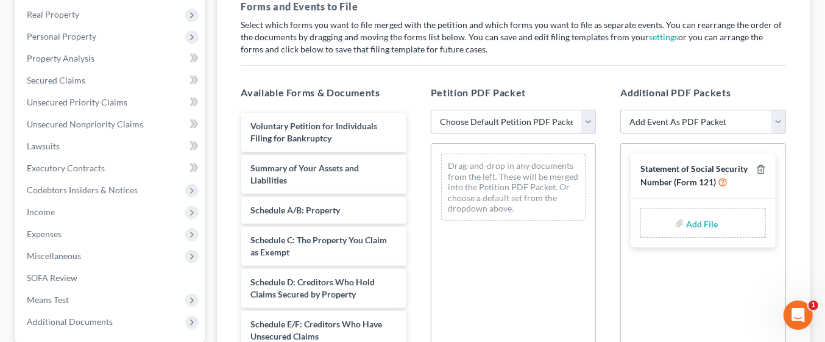
click at [591, 121] on select "Choose Default Petition PDF Packet Emergency Filing (Voluntary Petition and Cre…" at bounding box center [513, 122] width 165 height 24
select select "4"
click at [431, 110] on select "Choose Default Petition PDF Packet Emergency Filing (Voluntary Petition and Cre…" at bounding box center [513, 122] width 165 height 24
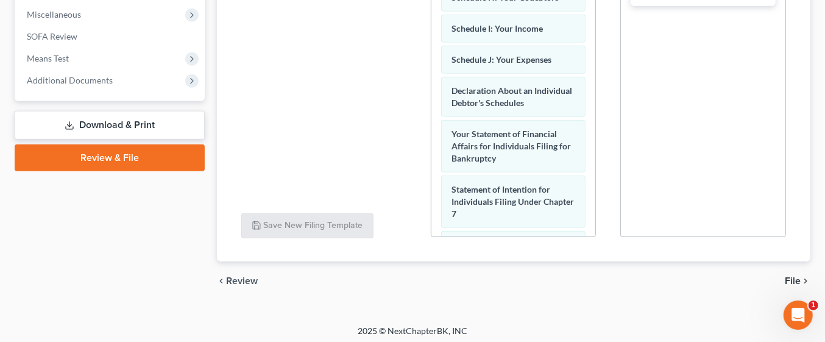
scroll to position [431, 0]
click at [806, 279] on icon "chevron_right" at bounding box center [806, 280] width 10 height 10
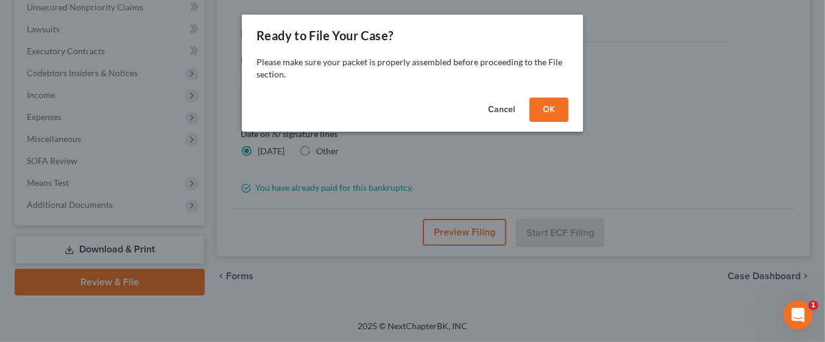
scroll to position [303, 0]
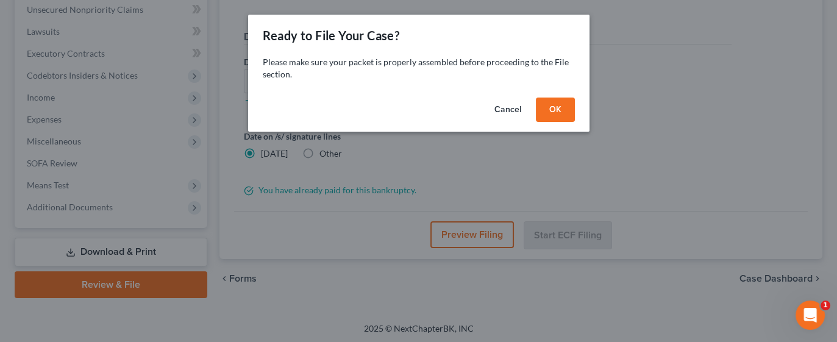
click at [566, 113] on button "OK" at bounding box center [555, 110] width 39 height 24
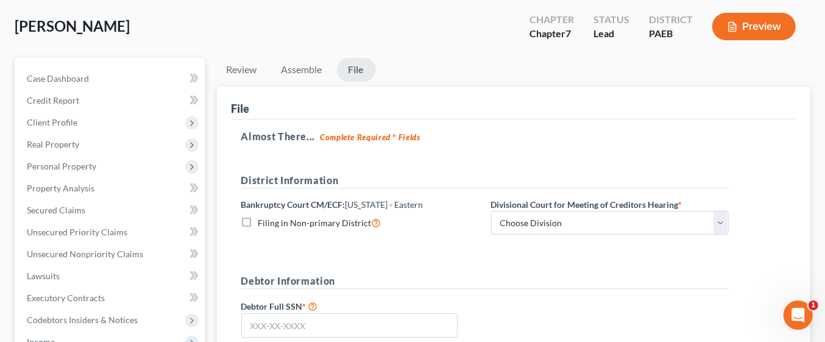
scroll to position [59, 0]
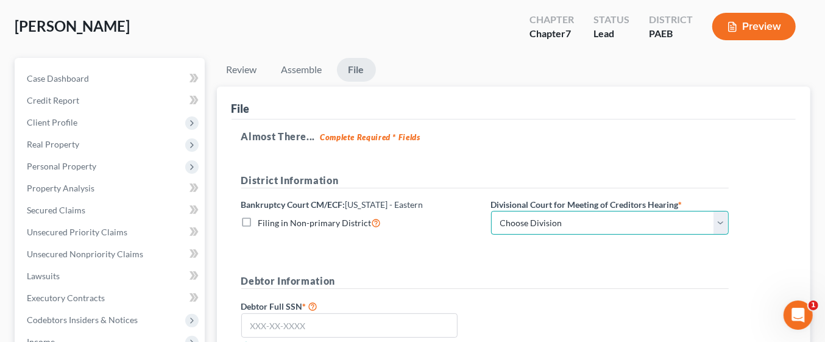
click at [728, 219] on select "Choose Division [GEOGRAPHIC_DATA] Reading" at bounding box center [610, 223] width 238 height 24
select select "0"
click at [491, 211] on select "Choose Division [GEOGRAPHIC_DATA] Reading" at bounding box center [610, 223] width 238 height 24
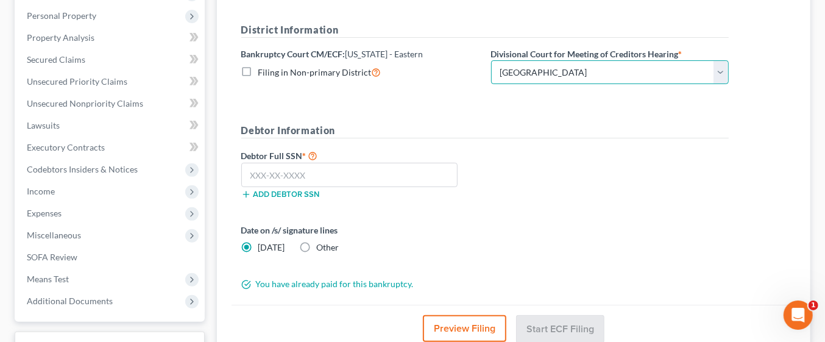
scroll to position [212, 0]
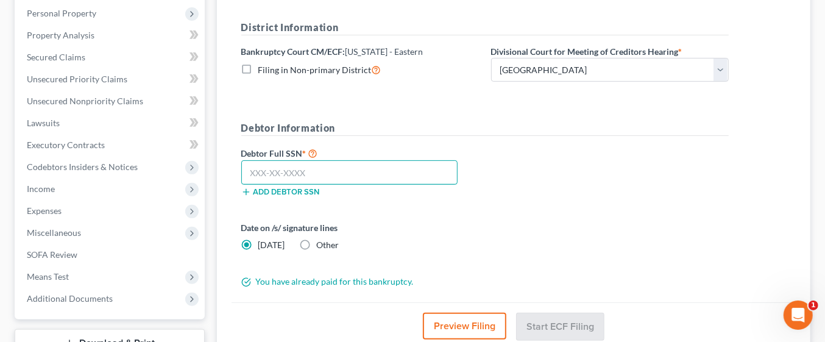
paste input "211-54-5378"
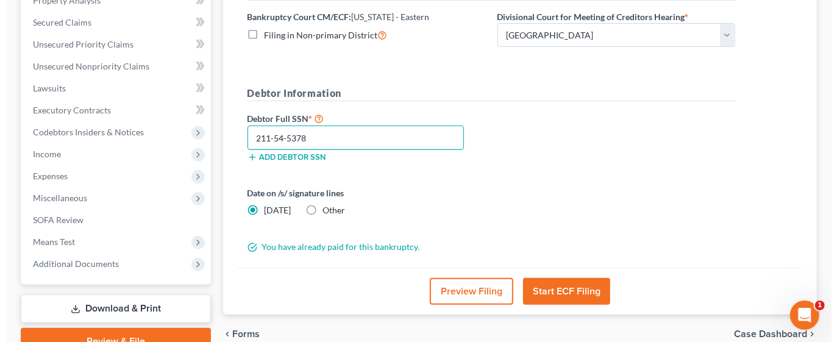
scroll to position [264, 0]
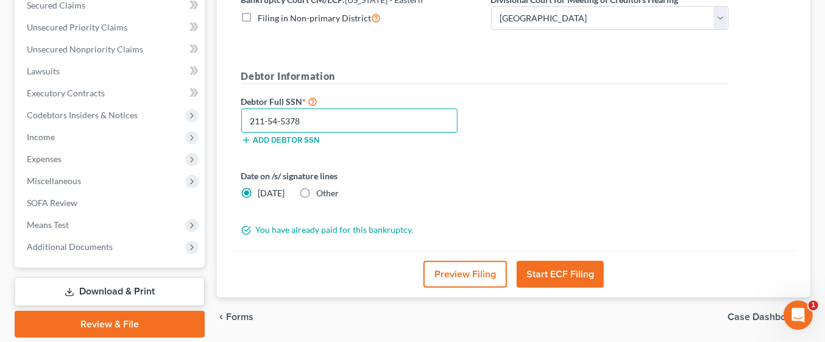
type input "211-54-5378"
click at [586, 277] on button "Start ECF Filing" at bounding box center [560, 274] width 87 height 27
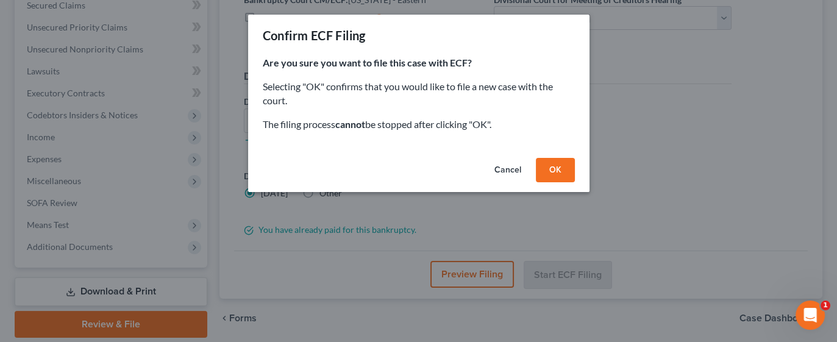
click at [566, 163] on button "OK" at bounding box center [555, 170] width 39 height 24
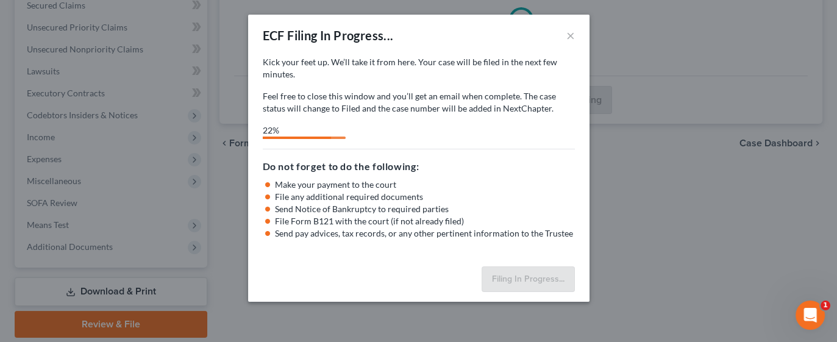
select select "0"
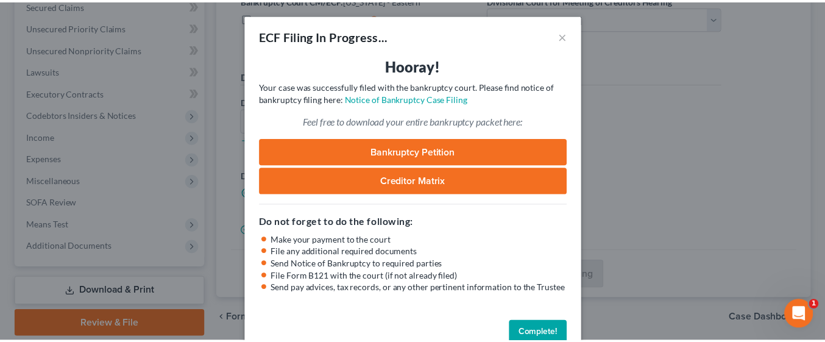
scroll to position [27, 0]
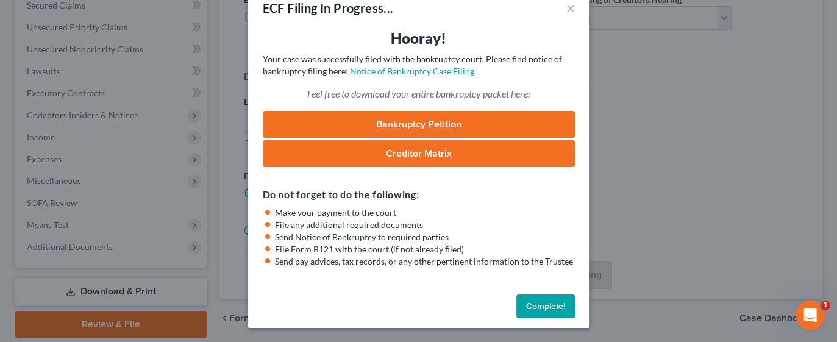
click at [552, 300] on button "Complete!" at bounding box center [545, 306] width 59 height 24
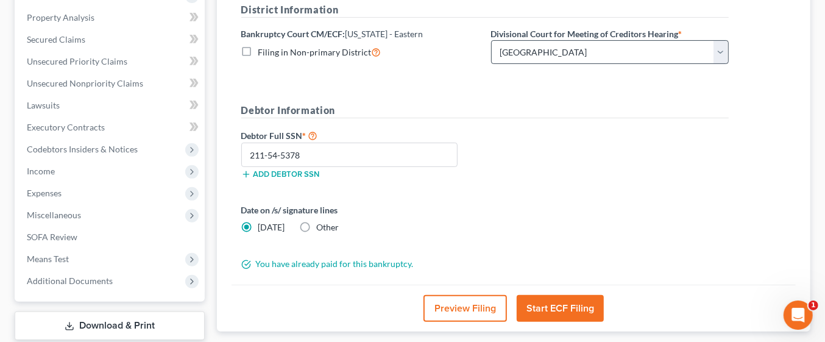
scroll to position [0, 0]
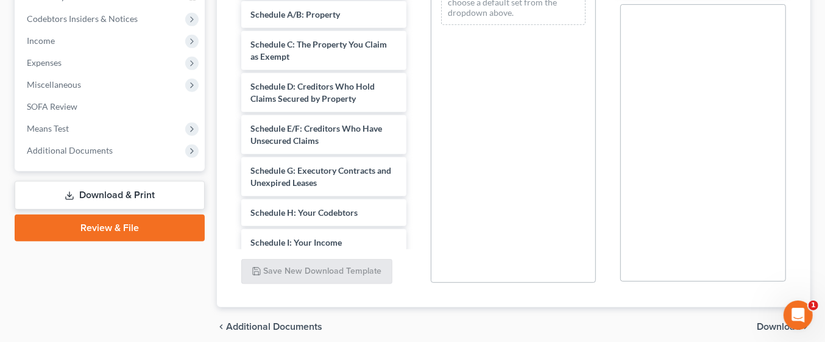
select select "0"
select select "1"
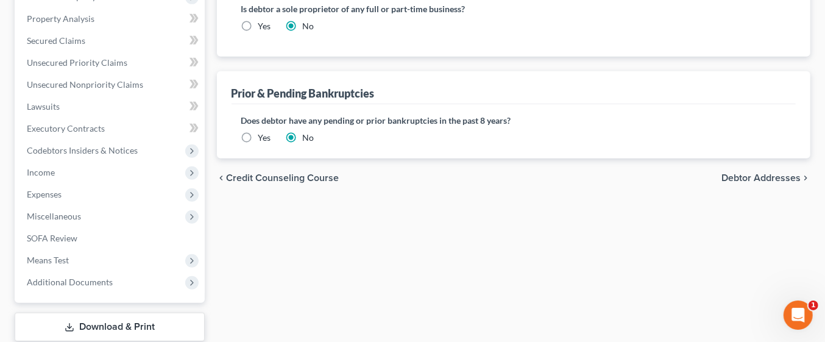
scroll to position [435, 0]
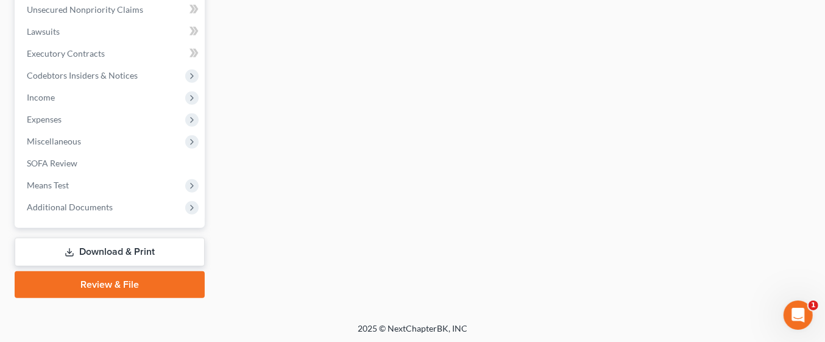
scroll to position [118, 0]
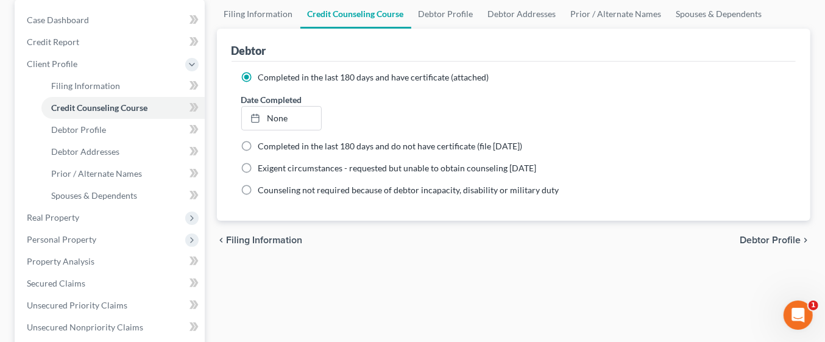
select select "1"
select select "0"
select select "67"
select select "5"
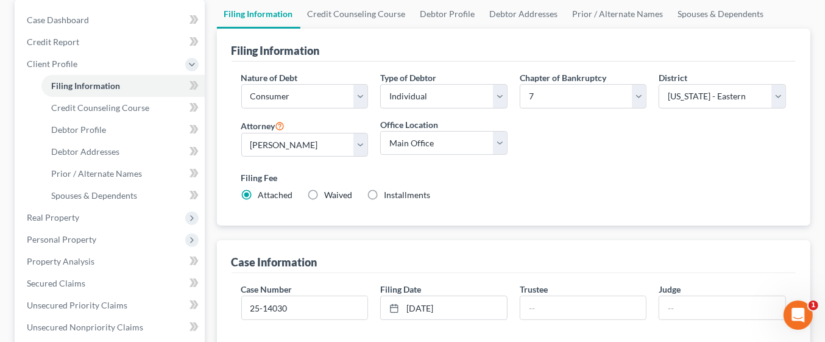
scroll to position [461, 0]
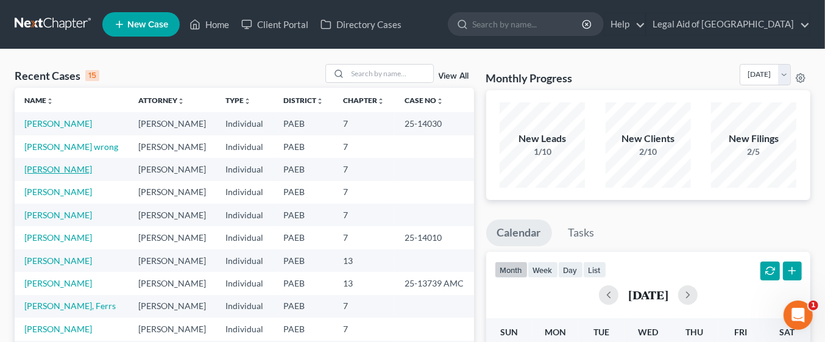
click at [43, 171] on link "[PERSON_NAME]" at bounding box center [58, 169] width 68 height 10
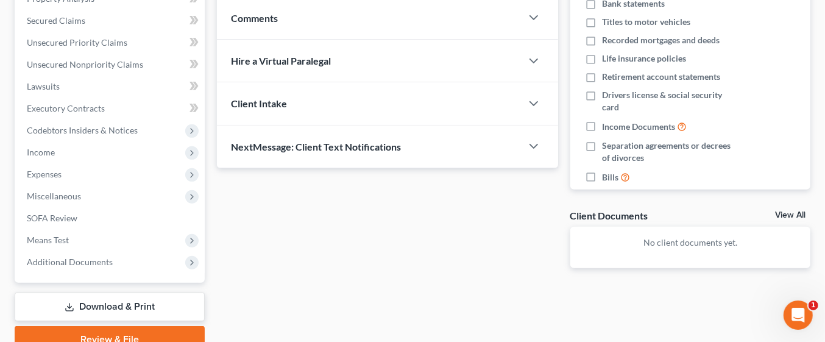
scroll to position [250, 0]
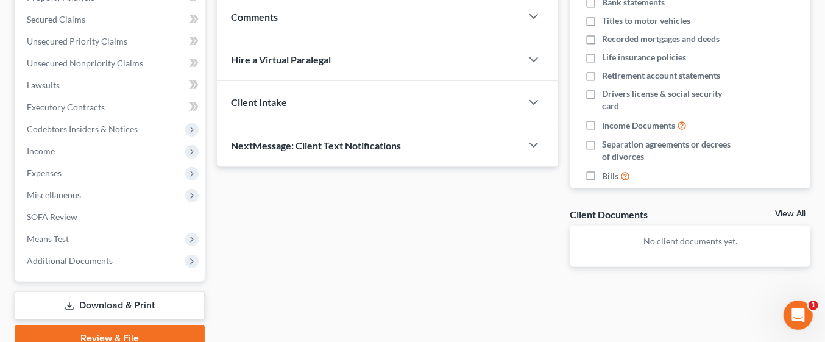
click at [157, 305] on link "Download & Print" at bounding box center [110, 305] width 190 height 29
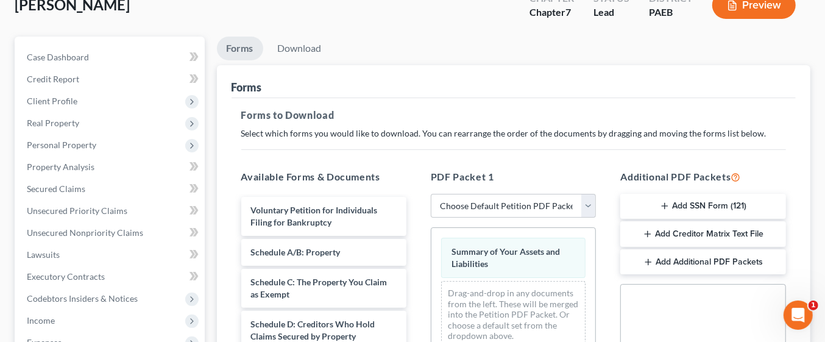
scroll to position [80, 0]
click at [594, 207] on select "Choose Default Petition PDF Packet Complete Bankruptcy Petition (all forms and …" at bounding box center [513, 206] width 165 height 24
select select "0"
click at [431, 194] on select "Choose Default Petition PDF Packet Complete Bankruptcy Petition (all forms and …" at bounding box center [513, 206] width 165 height 24
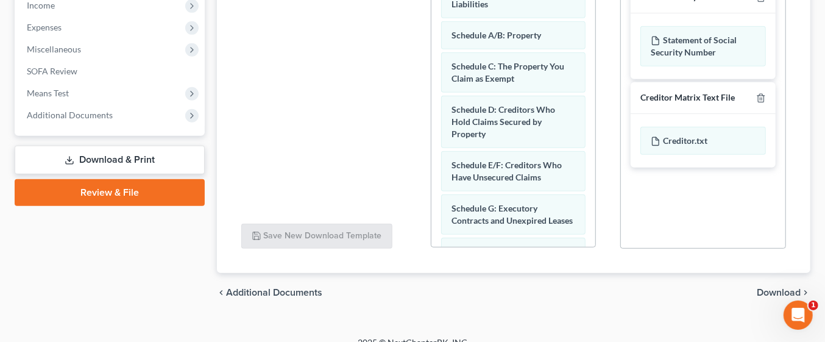
scroll to position [410, 0]
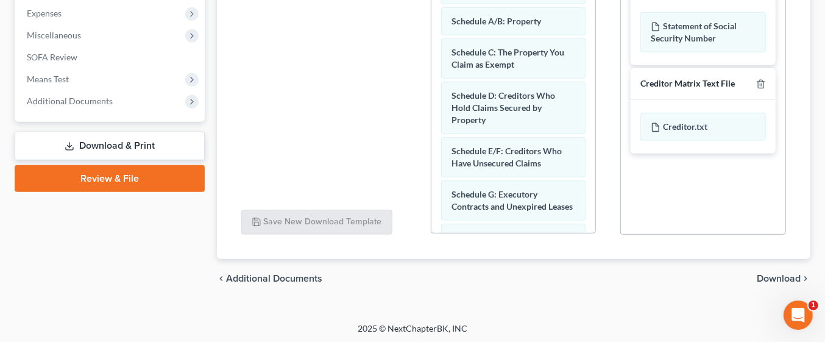
click at [783, 275] on span "Download" at bounding box center [779, 279] width 44 height 10
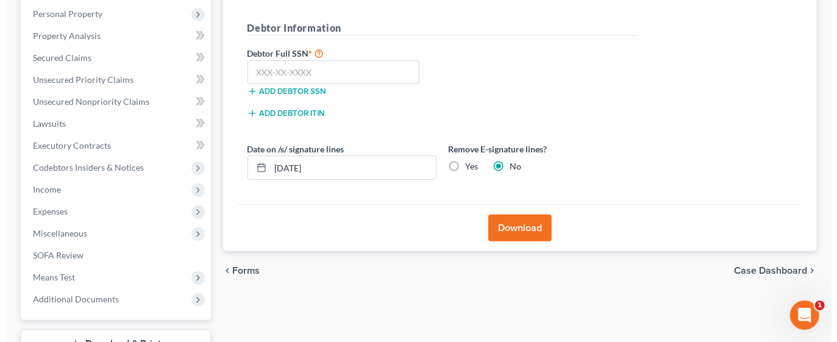
scroll to position [204, 0]
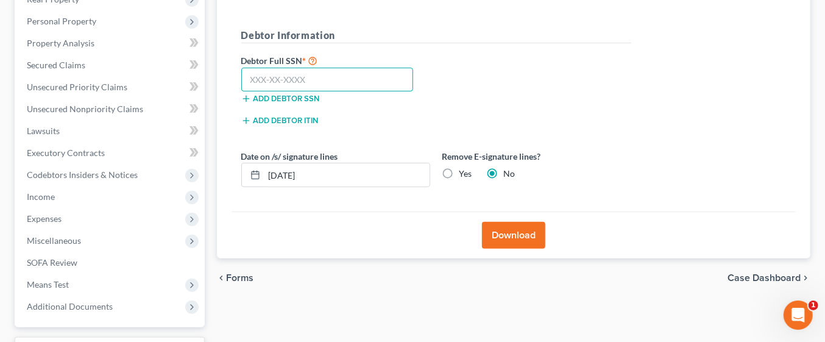
paste input "185-48-6356"
type input "185-48-6356"
click at [516, 235] on button "Download" at bounding box center [513, 235] width 63 height 27
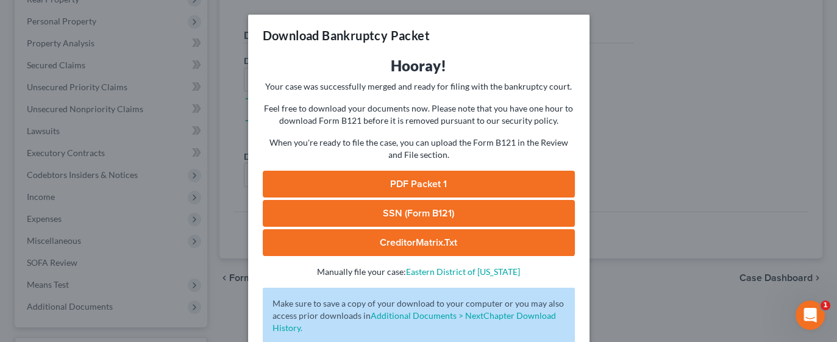
click at [466, 183] on link "PDF Packet 1" at bounding box center [419, 184] width 312 height 27
